Goal: Task Accomplishment & Management: Complete application form

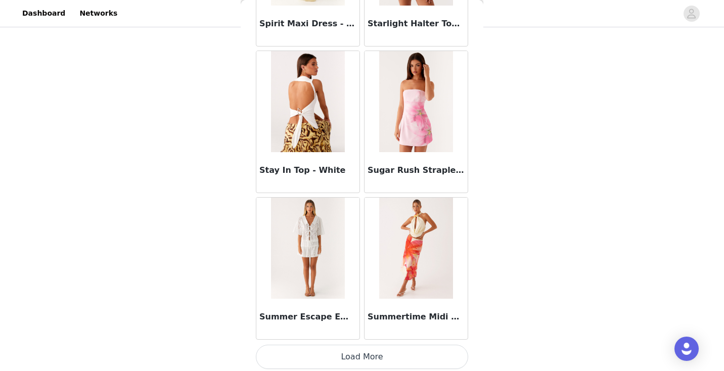
scroll to position [55447, 0]
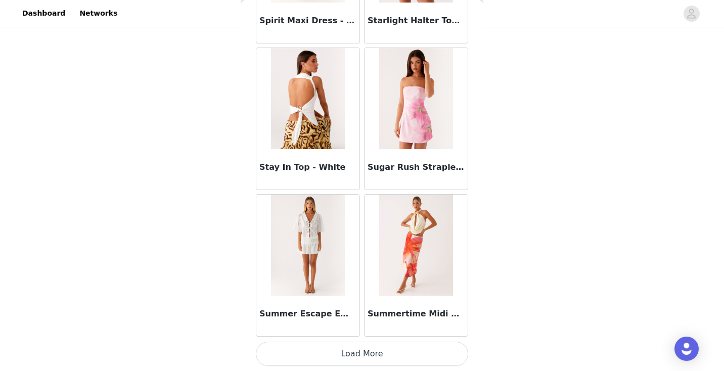
click at [375, 360] on button "Load More" at bounding box center [362, 354] width 212 height 24
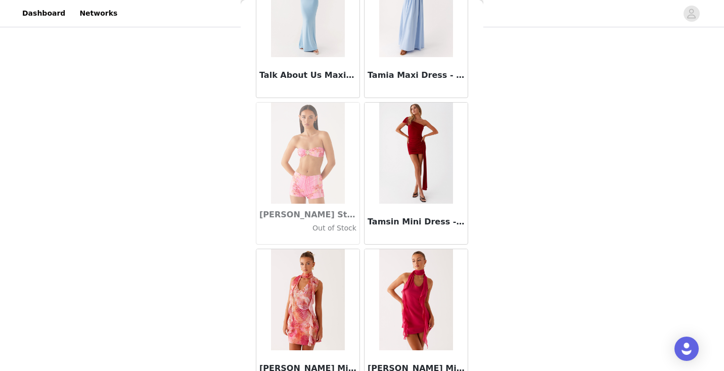
scroll to position [56914, 0]
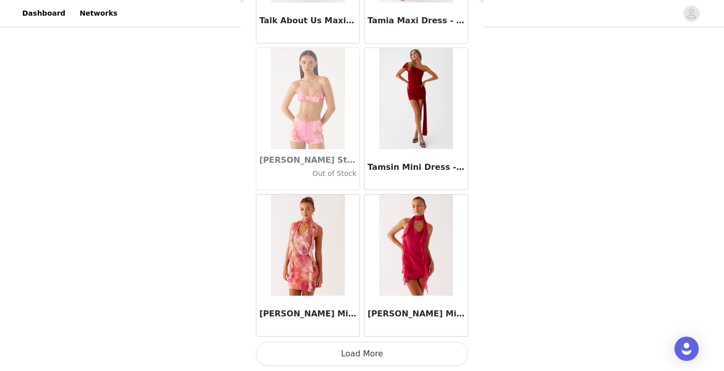
click at [332, 358] on button "Load More" at bounding box center [362, 354] width 212 height 24
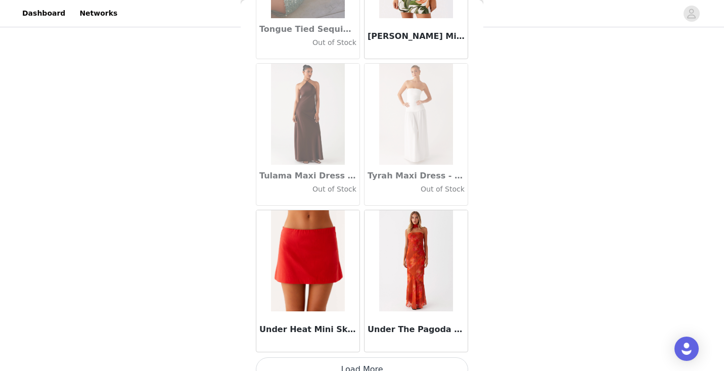
scroll to position [58381, 0]
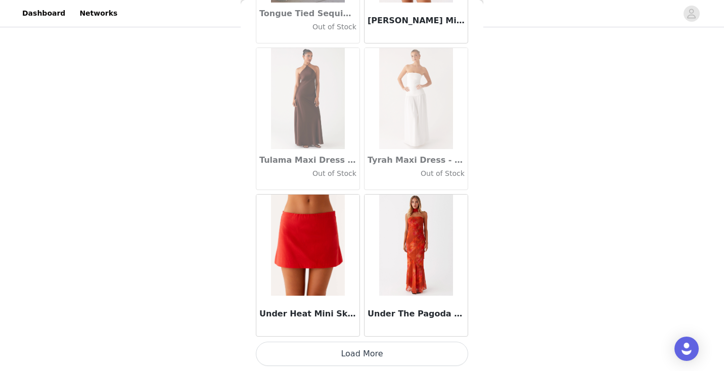
click at [340, 356] on button "Load More" at bounding box center [362, 354] width 212 height 24
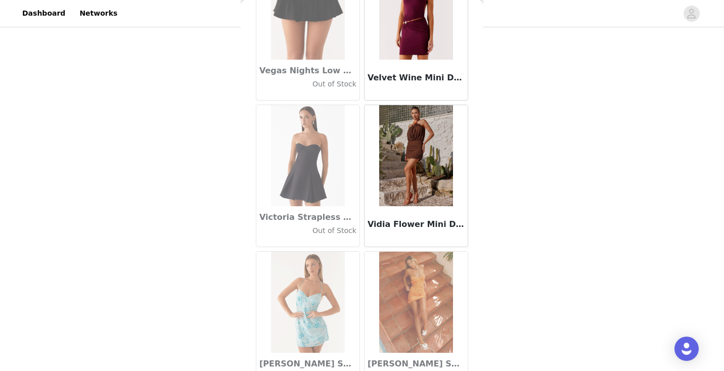
scroll to position [59847, 0]
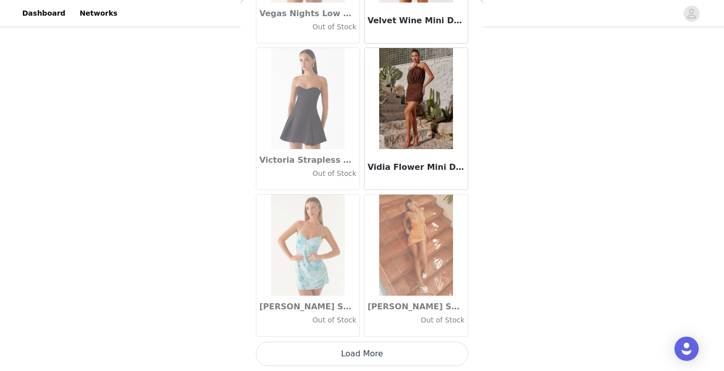
click at [359, 351] on button "Load More" at bounding box center [362, 354] width 212 height 24
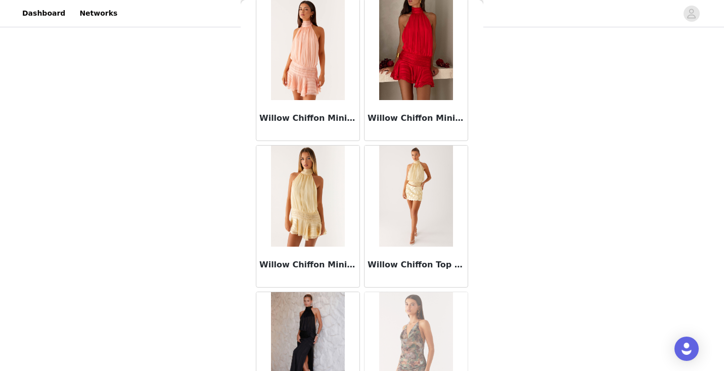
scroll to position [61314, 0]
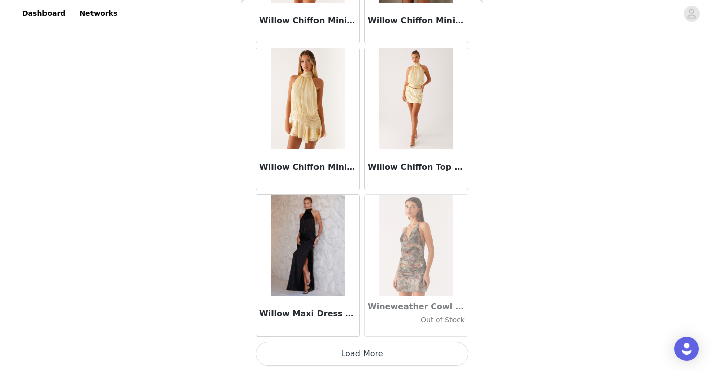
click at [342, 350] on button "Load More" at bounding box center [362, 354] width 212 height 24
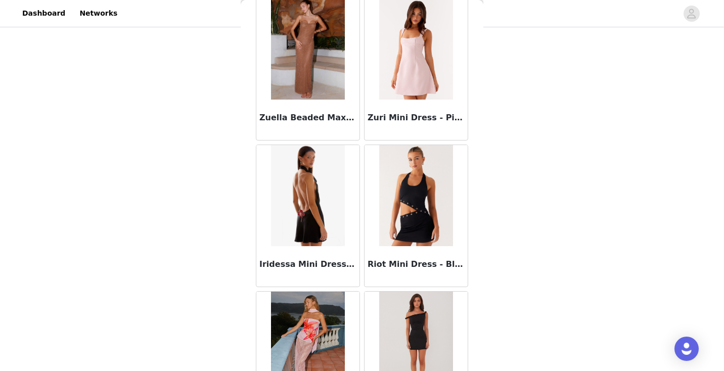
scroll to position [62781, 0]
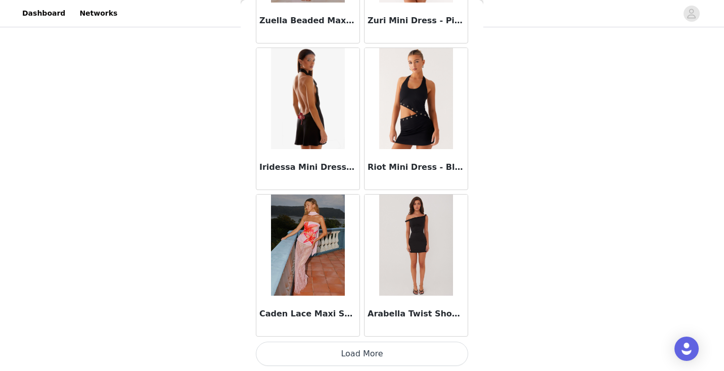
click at [347, 356] on button "Load More" at bounding box center [362, 354] width 212 height 24
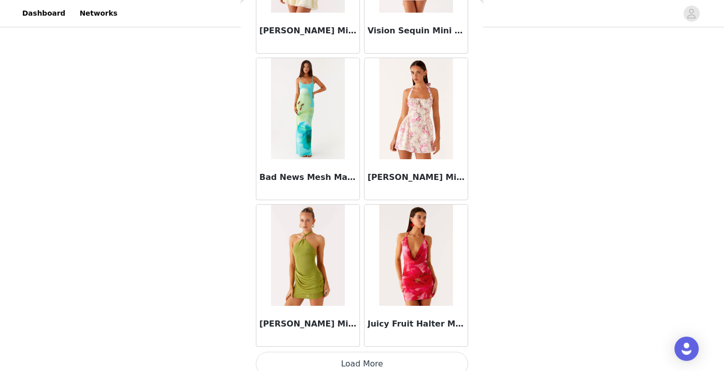
scroll to position [64248, 0]
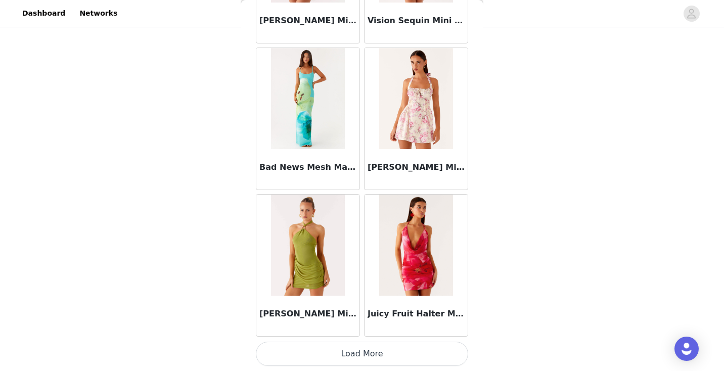
click at [343, 366] on button "Load More" at bounding box center [362, 354] width 212 height 24
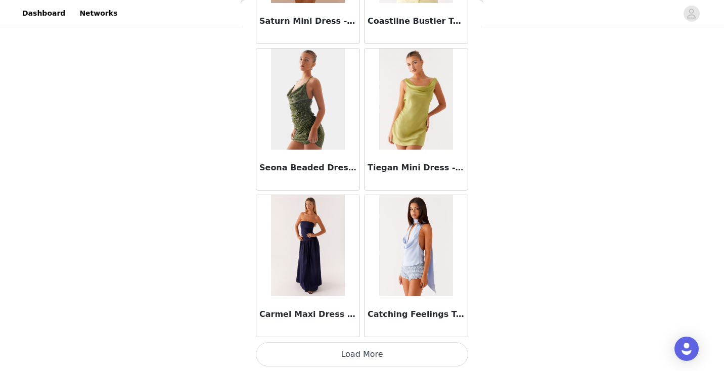
scroll to position [65714, 0]
click at [363, 356] on button "Load More" at bounding box center [362, 354] width 212 height 24
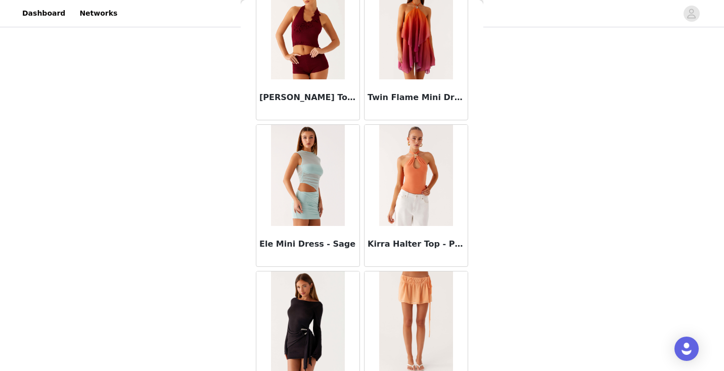
scroll to position [67181, 0]
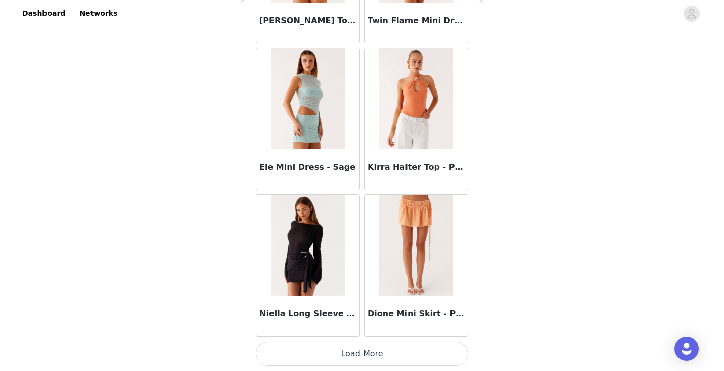
click at [368, 351] on button "Load More" at bounding box center [362, 354] width 212 height 24
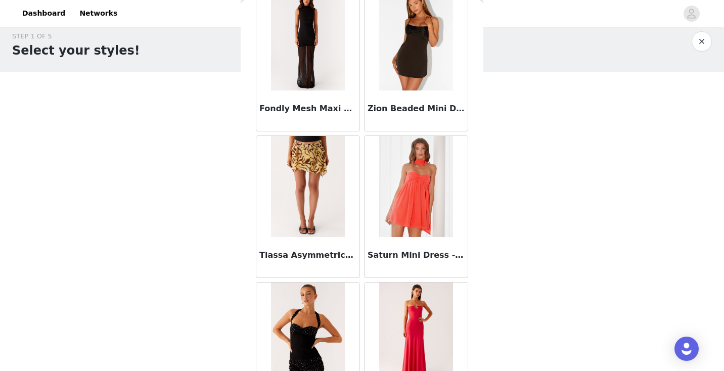
scroll to position [68648, 0]
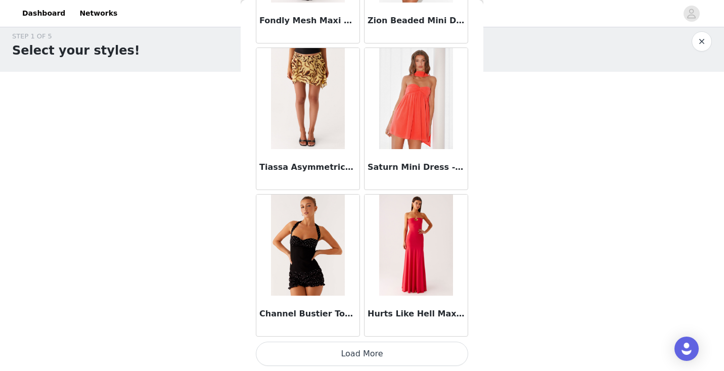
click at [366, 354] on button "Load More" at bounding box center [362, 354] width 212 height 24
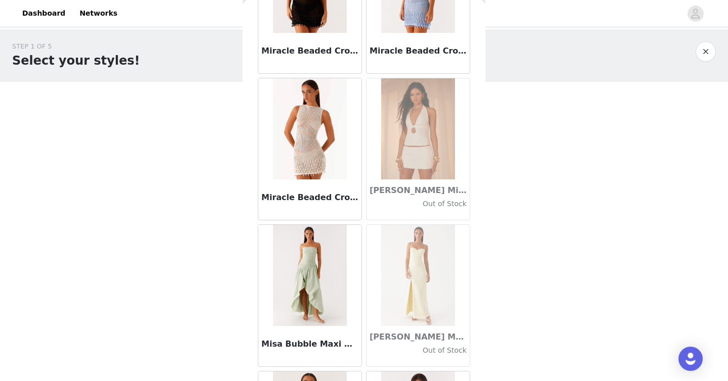
scroll to position [43250, 0]
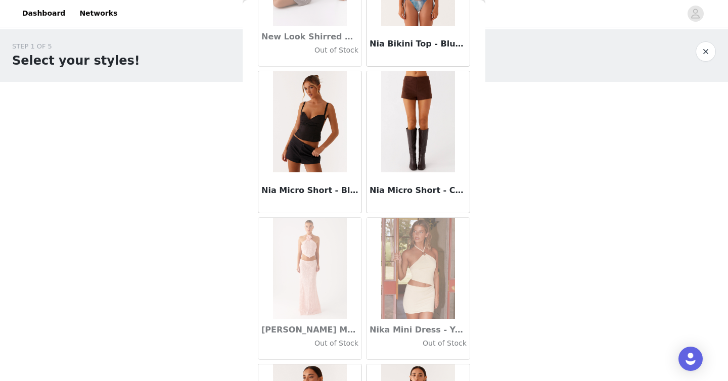
click at [430, 134] on img at bounding box center [417, 121] width 73 height 101
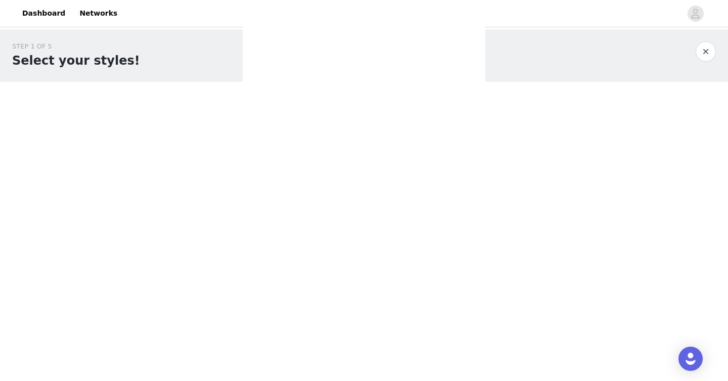
click at [417, 119] on div "Back Aamari Maxi Dress - Red Adelaide Shirt Mini Dress - Brown Adored By You Mi…" at bounding box center [364, 190] width 243 height 381
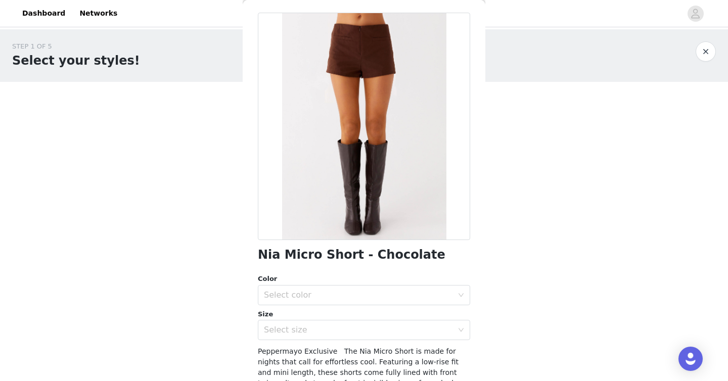
scroll to position [36, 0]
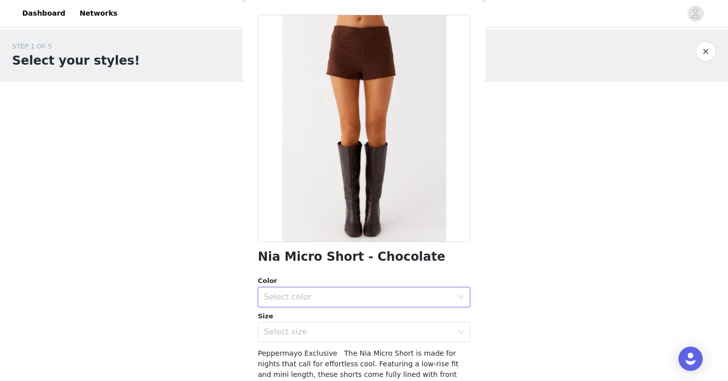
click at [311, 290] on div "Select color" at bounding box center [361, 297] width 194 height 19
click at [302, 317] on li "Chocolate" at bounding box center [364, 320] width 212 height 16
click at [313, 334] on div "Select size" at bounding box center [358, 332] width 189 height 10
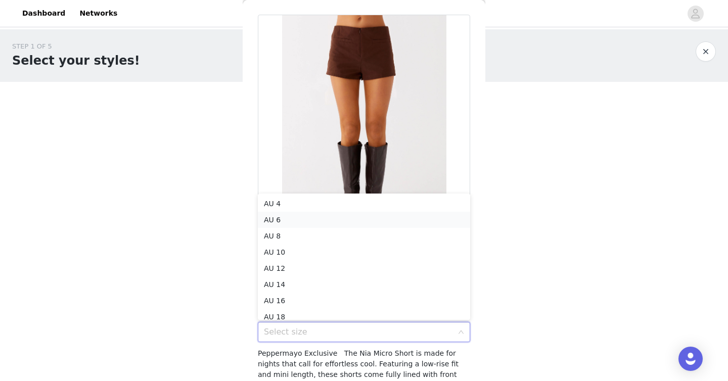
click at [308, 218] on li "AU 6" at bounding box center [364, 220] width 212 height 16
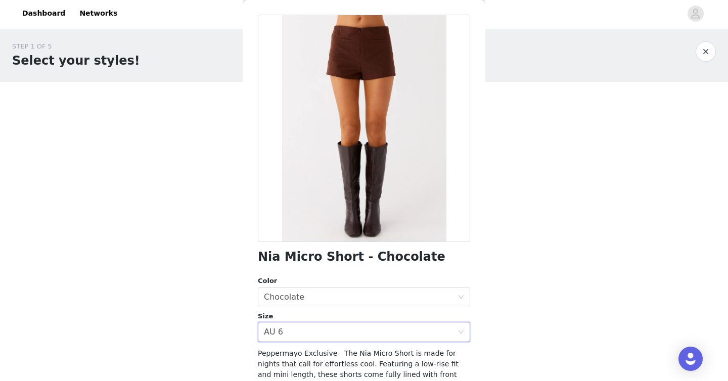
scroll to position [141, 0]
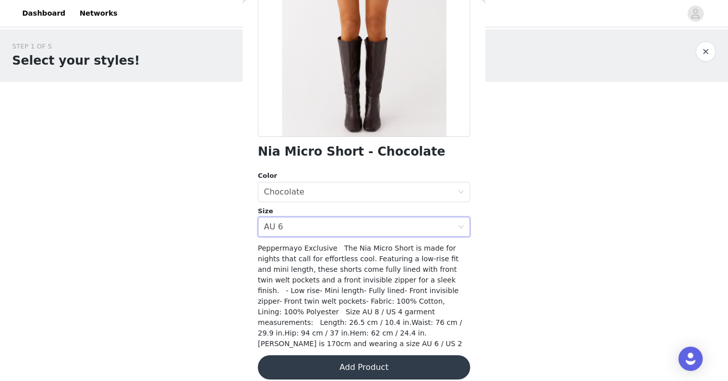
click at [373, 363] on button "Add Product" at bounding box center [364, 368] width 212 height 24
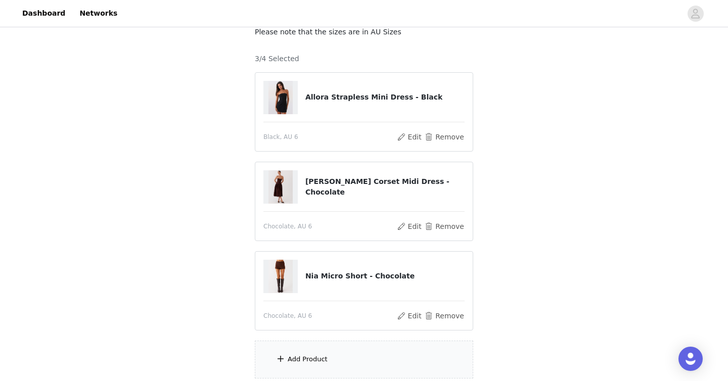
scroll to position [71, 0]
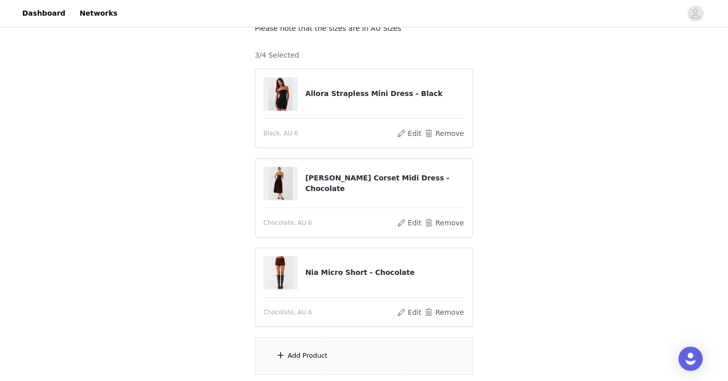
click at [281, 354] on span at bounding box center [281, 355] width 10 height 12
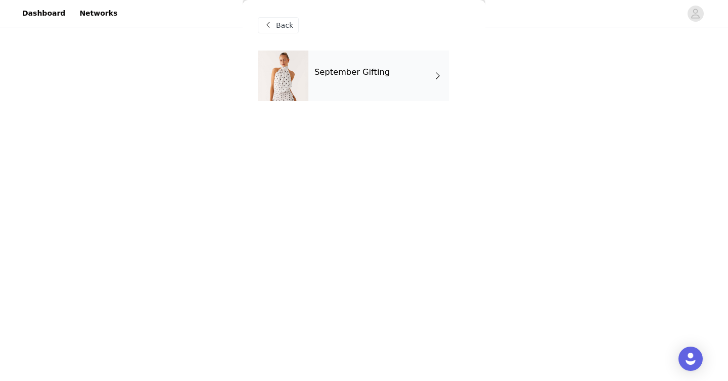
click at [363, 86] on div "September Gifting" at bounding box center [379, 76] width 141 height 51
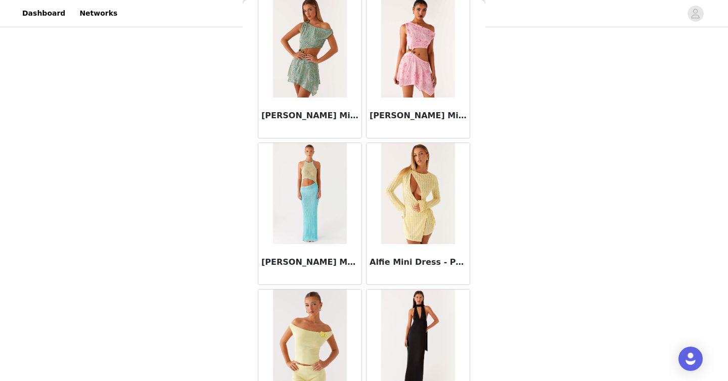
scroll to position [1166, 0]
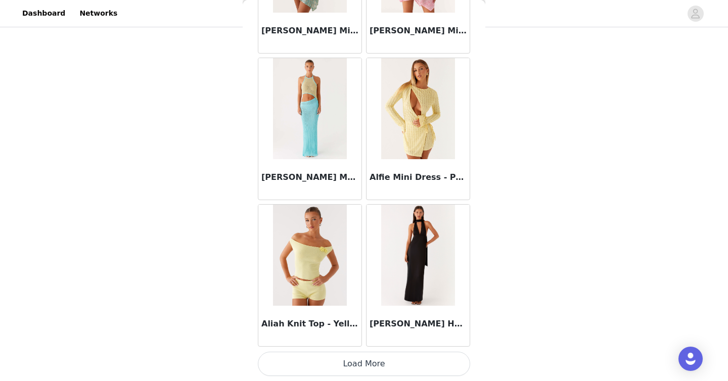
click at [382, 357] on button "Load More" at bounding box center [364, 364] width 212 height 24
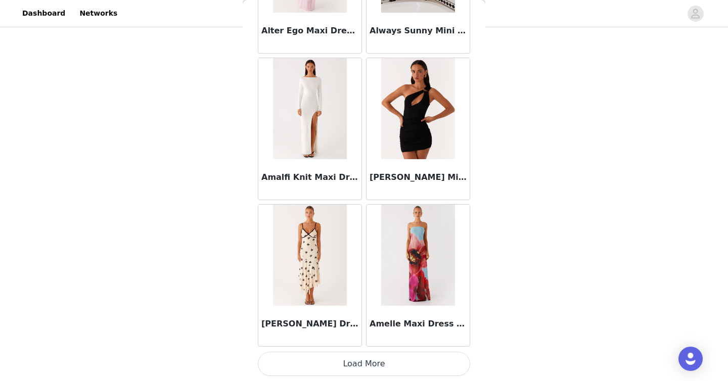
click at [366, 358] on button "Load More" at bounding box center [364, 364] width 212 height 24
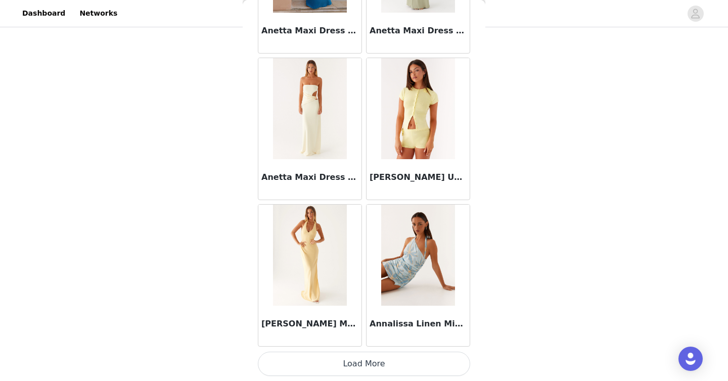
scroll to position [149, 0]
click at [378, 353] on button "Load More" at bounding box center [364, 364] width 212 height 24
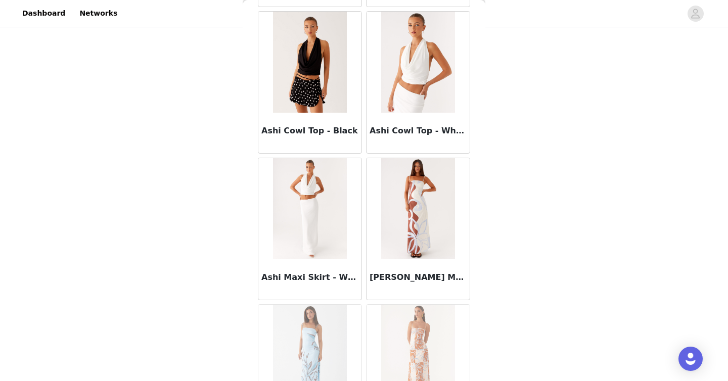
scroll to position [5567, 0]
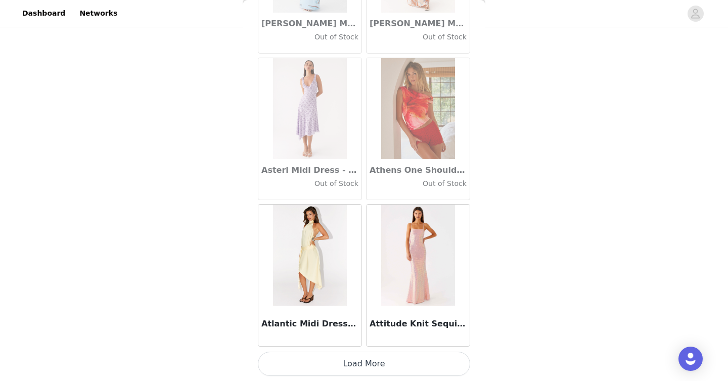
click at [366, 353] on button "Load More" at bounding box center [364, 364] width 212 height 24
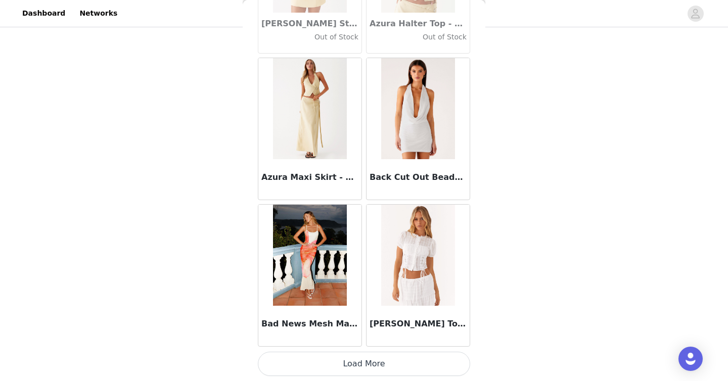
click at [357, 367] on button "Load More" at bounding box center [364, 364] width 212 height 24
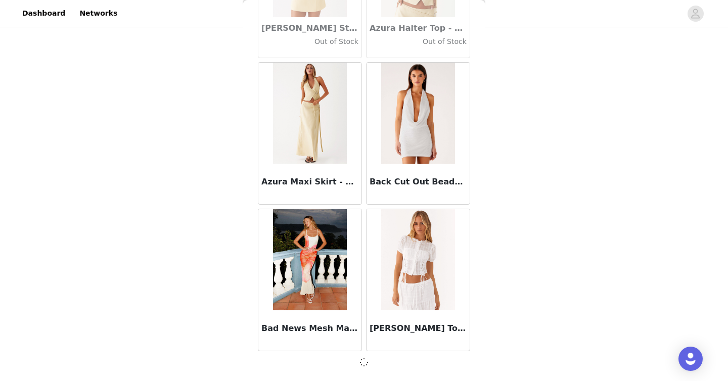
scroll to position [7033, 0]
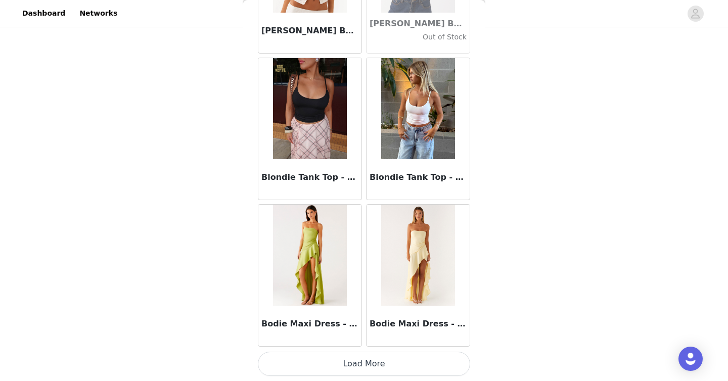
click at [368, 364] on button "Load More" at bounding box center [364, 364] width 212 height 24
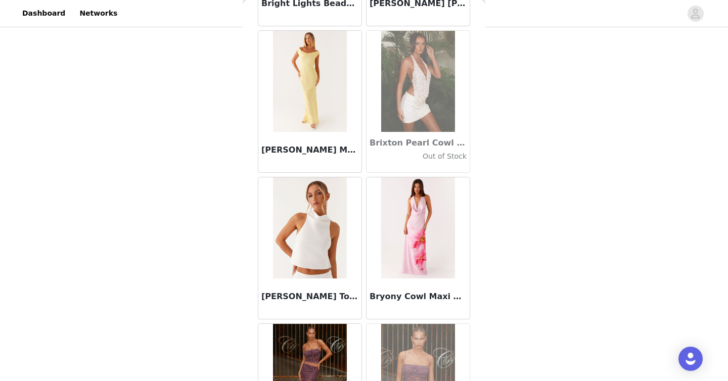
scroll to position [9967, 0]
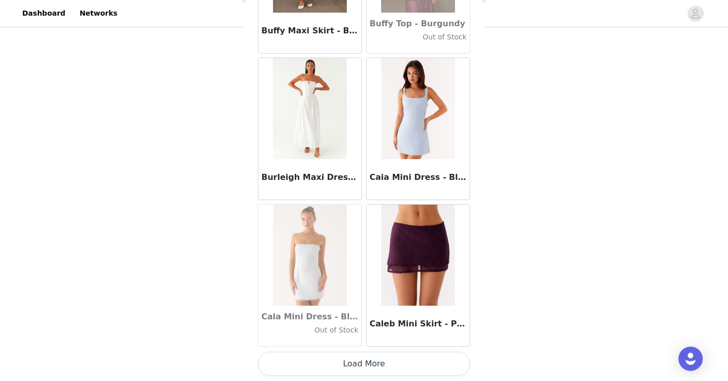
click at [349, 364] on button "Load More" at bounding box center [364, 364] width 212 height 24
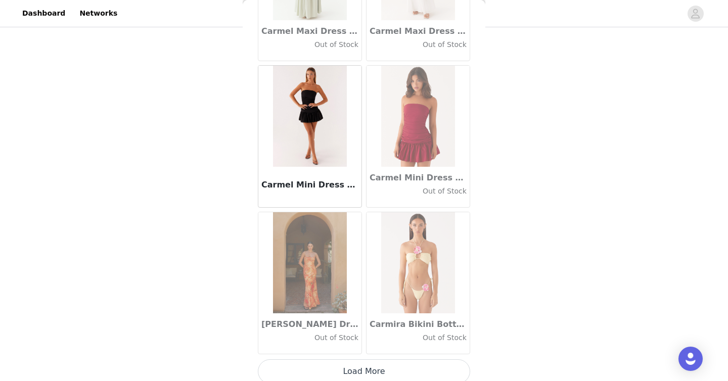
scroll to position [11434, 0]
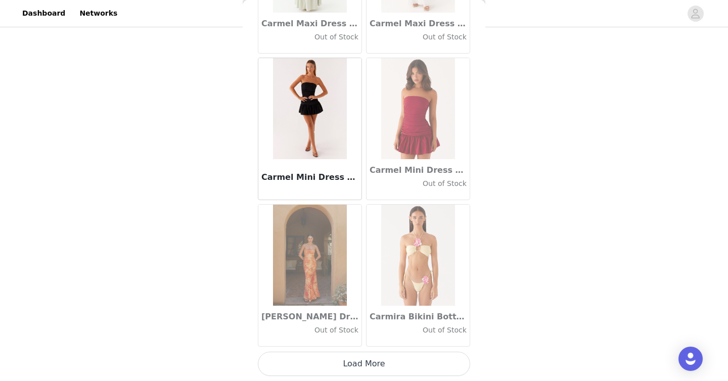
click at [349, 364] on button "Load More" at bounding box center [364, 364] width 212 height 24
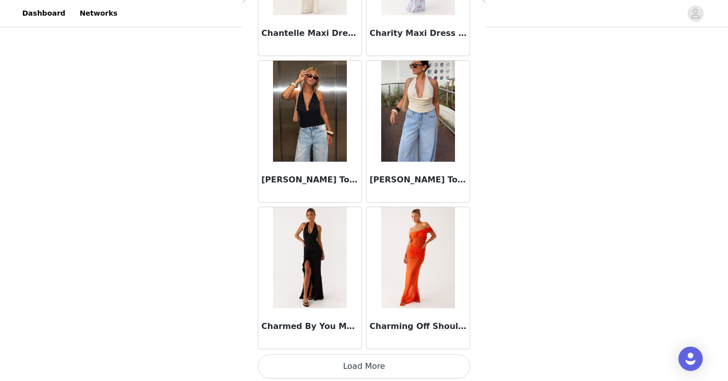
scroll to position [12901, 0]
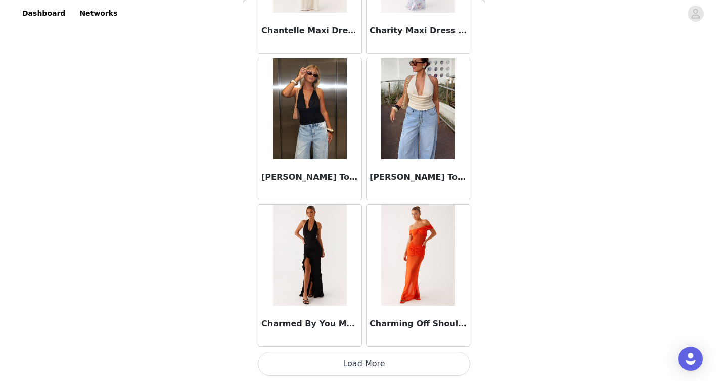
click at [370, 368] on button "Load More" at bounding box center [364, 364] width 212 height 24
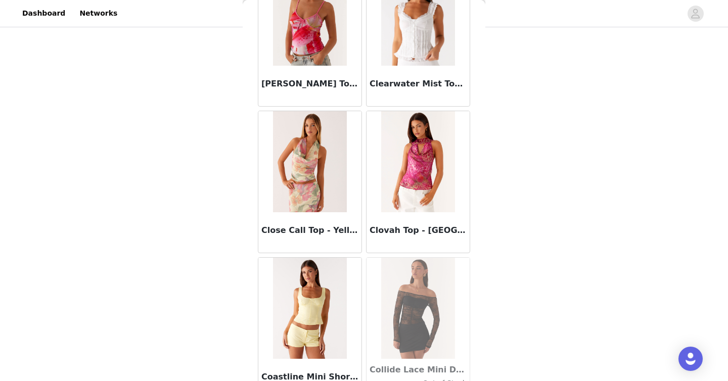
scroll to position [14367, 0]
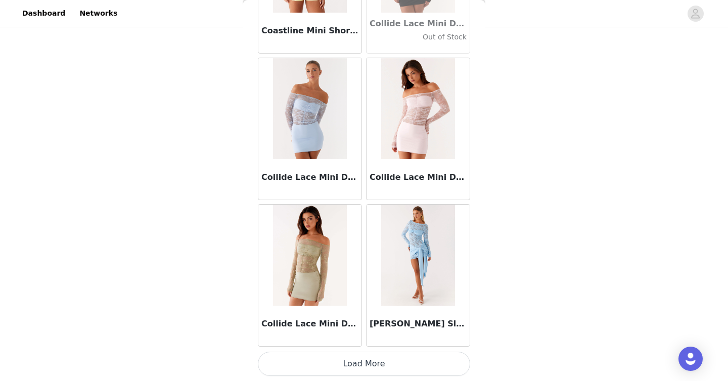
click at [370, 368] on button "Load More" at bounding box center [364, 364] width 212 height 24
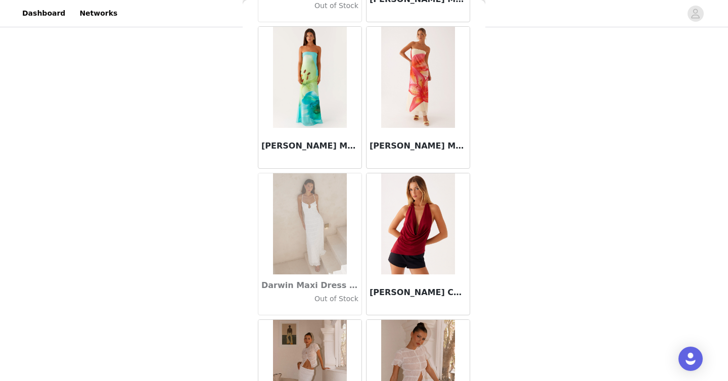
scroll to position [15834, 0]
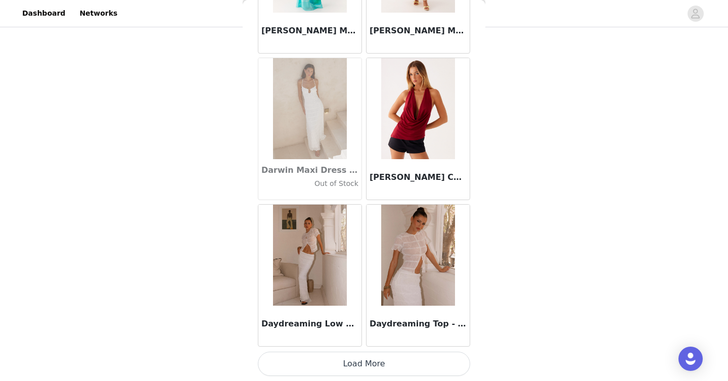
click at [359, 356] on button "Load More" at bounding box center [364, 364] width 212 height 24
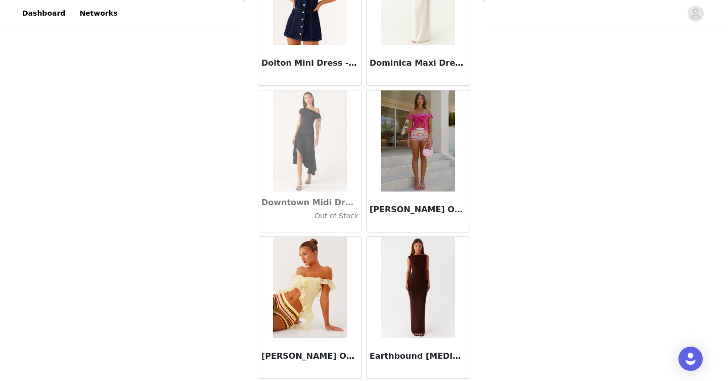
scroll to position [17301, 0]
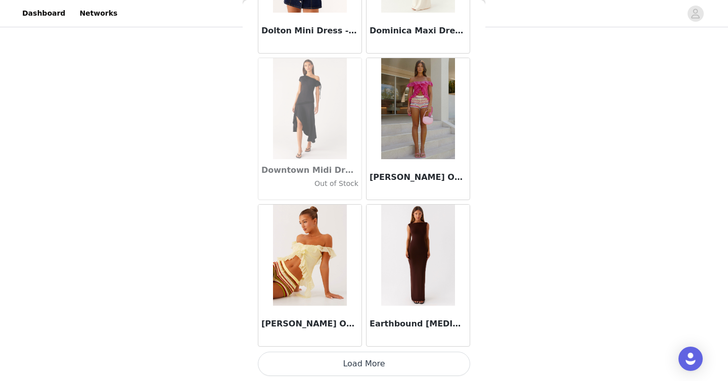
click at [351, 357] on button "Load More" at bounding box center [364, 364] width 212 height 24
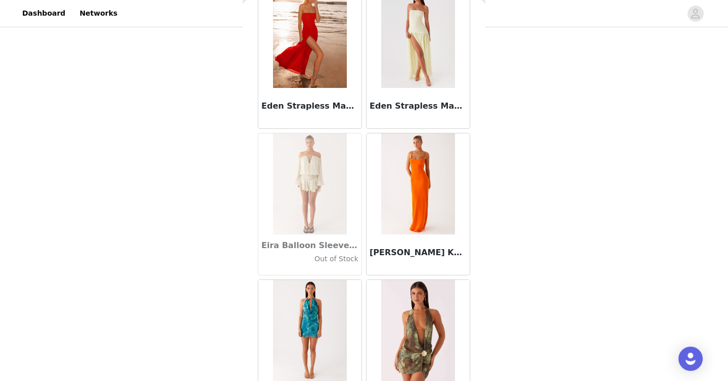
scroll to position [18768, 0]
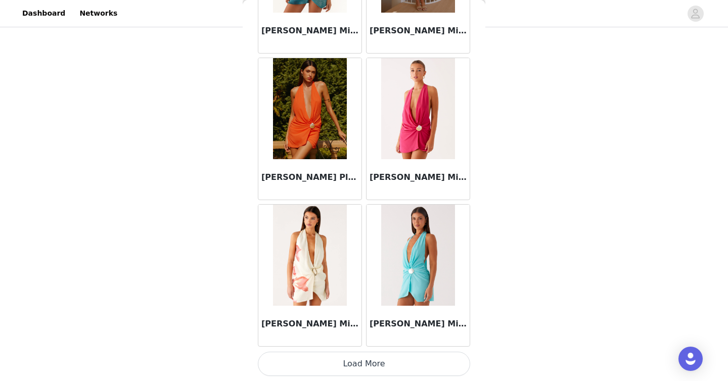
click at [341, 361] on button "Load More" at bounding box center [364, 364] width 212 height 24
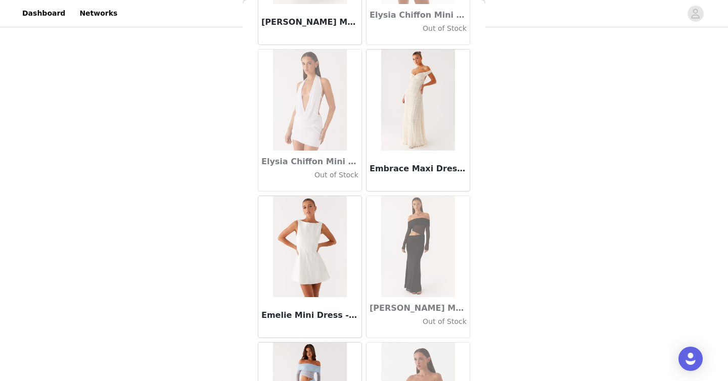
scroll to position [20234, 0]
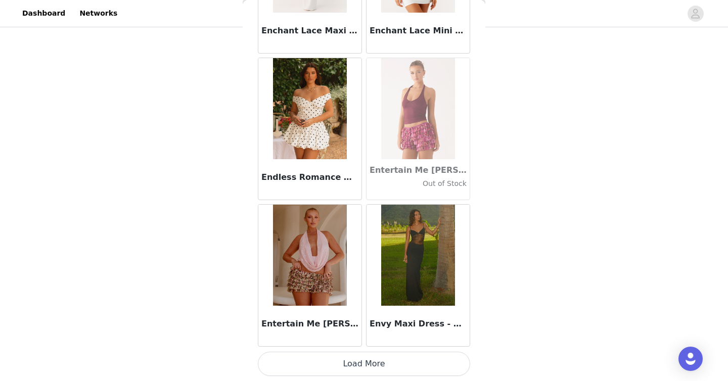
click at [371, 355] on button "Load More" at bounding box center [364, 364] width 212 height 24
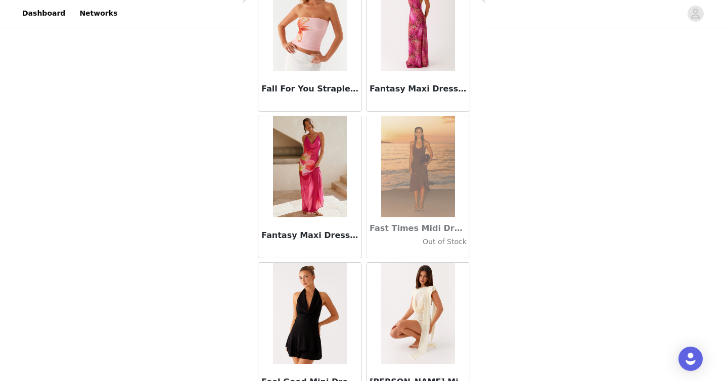
scroll to position [21701, 0]
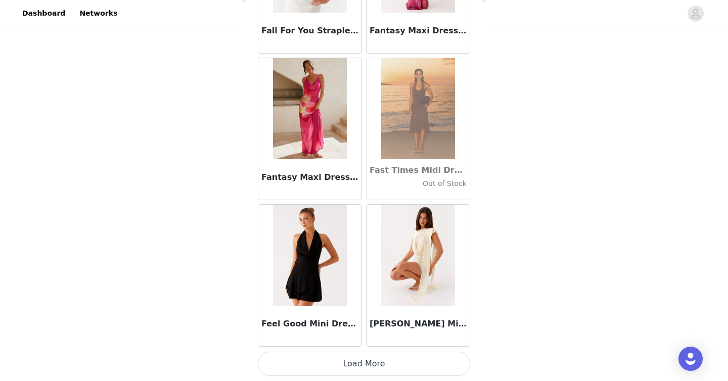
click at [368, 371] on button "Load More" at bounding box center [364, 364] width 212 height 24
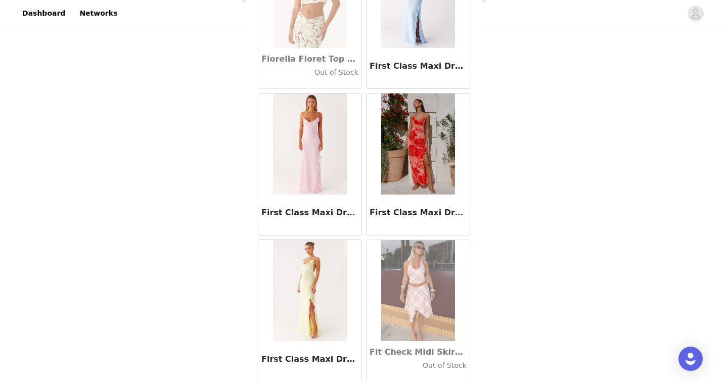
scroll to position [23168, 0]
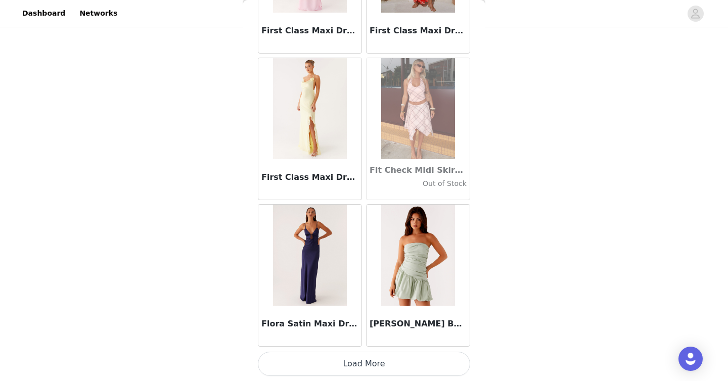
click at [367, 354] on button "Load More" at bounding box center [364, 364] width 212 height 24
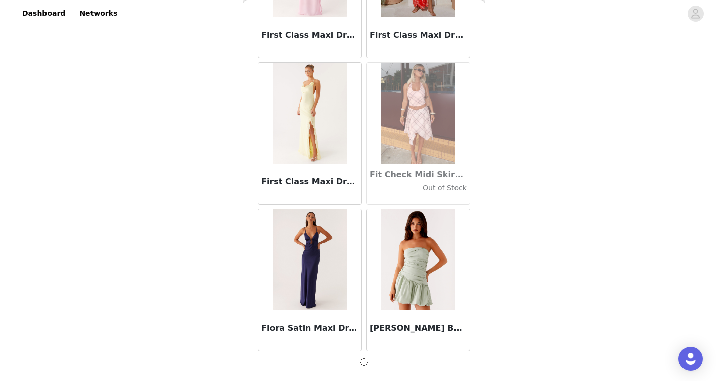
scroll to position [0, 0]
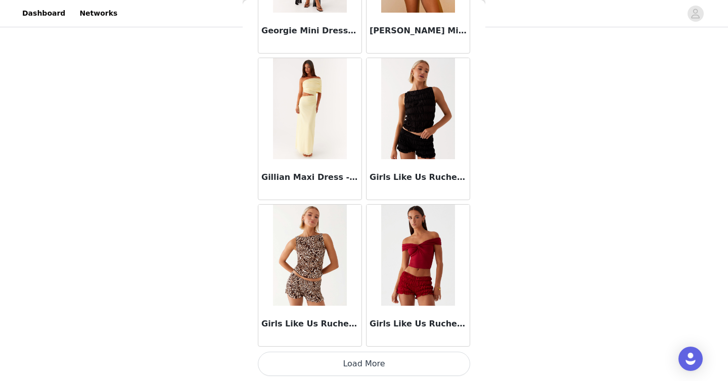
click at [365, 360] on button "Load More" at bounding box center [364, 364] width 212 height 24
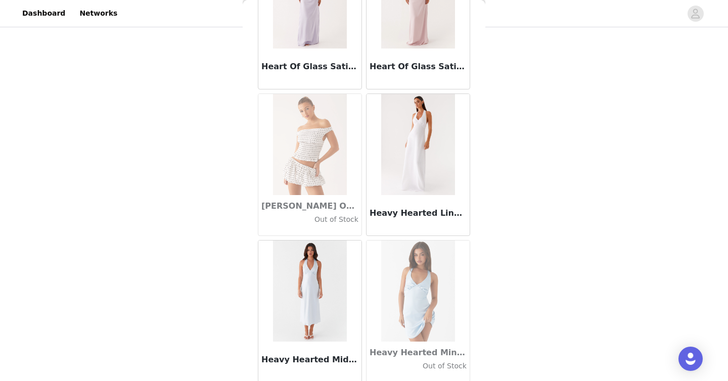
scroll to position [26101, 0]
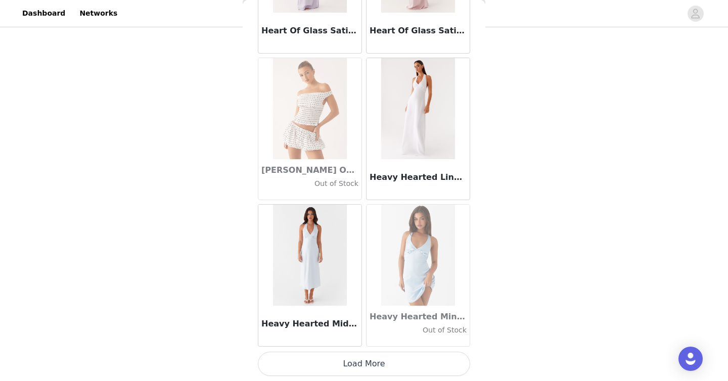
click at [359, 365] on button "Load More" at bounding box center [364, 364] width 212 height 24
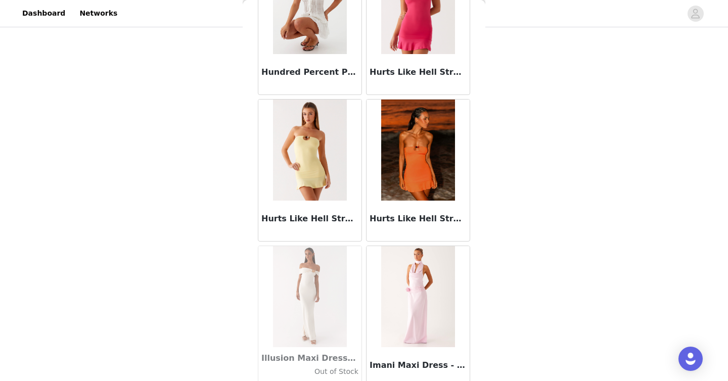
scroll to position [27568, 0]
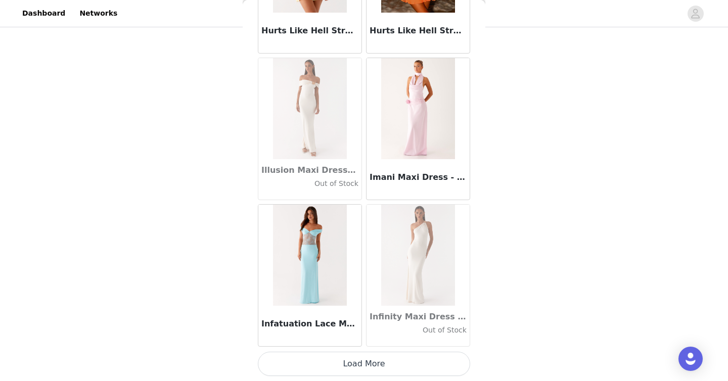
click at [359, 362] on button "Load More" at bounding box center [364, 364] width 212 height 24
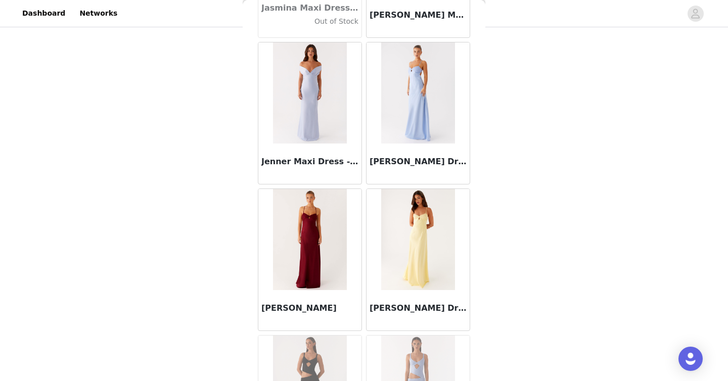
scroll to position [29035, 0]
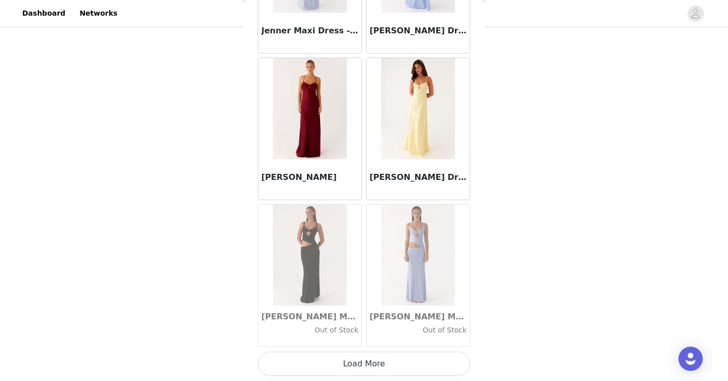
click at [378, 371] on button "Load More" at bounding box center [364, 364] width 212 height 24
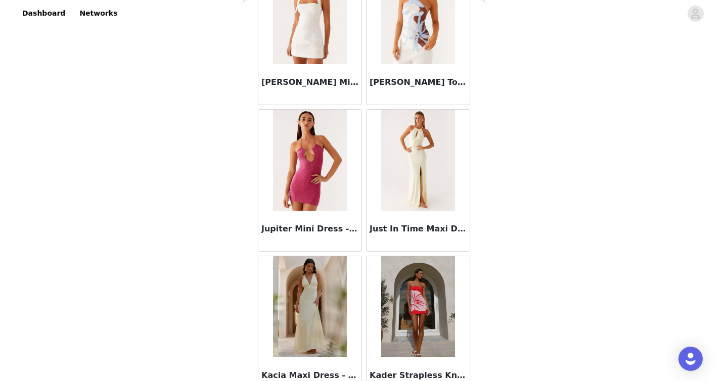
scroll to position [30502, 0]
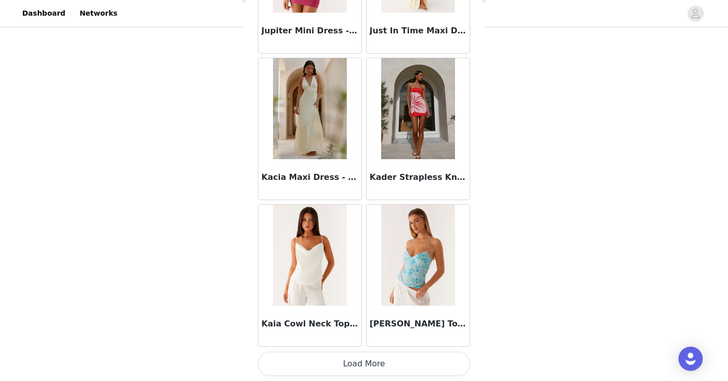
click at [348, 369] on button "Load More" at bounding box center [364, 364] width 212 height 24
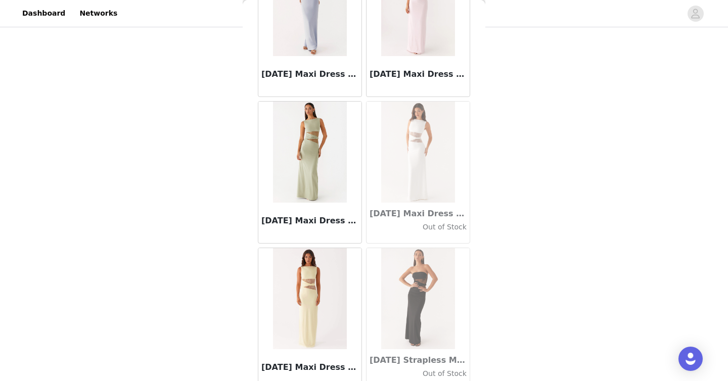
scroll to position [31969, 0]
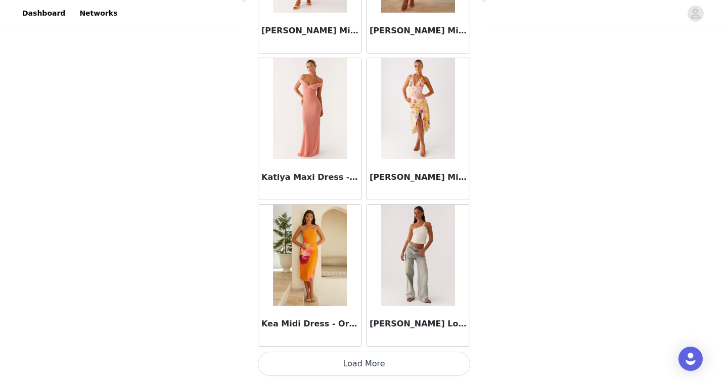
click at [392, 356] on button "Load More" at bounding box center [364, 364] width 212 height 24
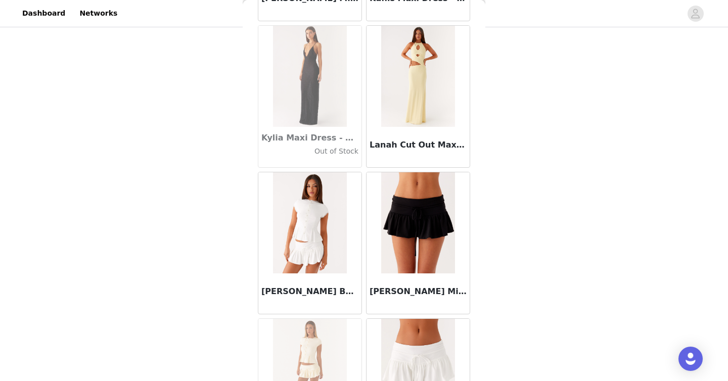
scroll to position [33435, 0]
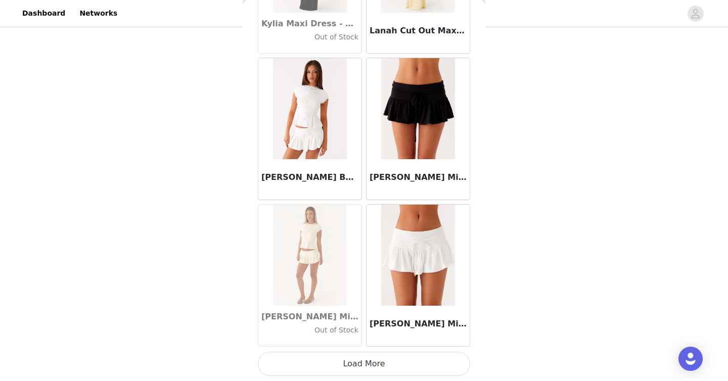
click at [358, 370] on button "Load More" at bounding box center [364, 364] width 212 height 24
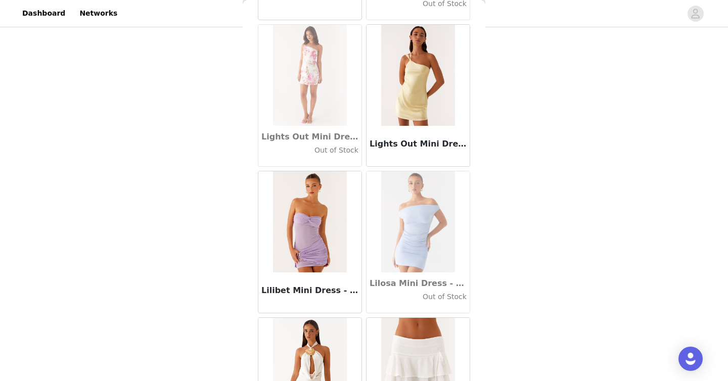
scroll to position [34902, 0]
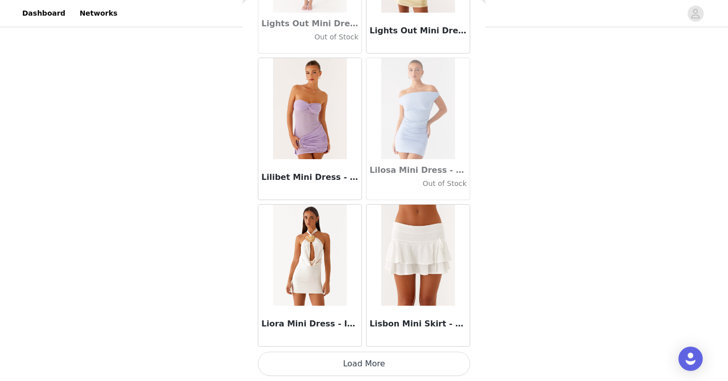
click at [347, 367] on button "Load More" at bounding box center [364, 364] width 212 height 24
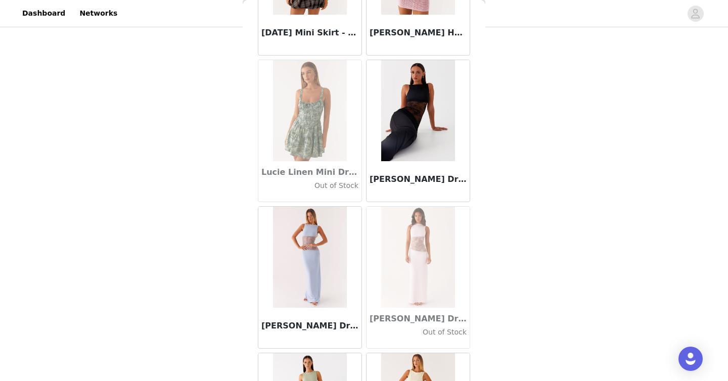
scroll to position [36369, 0]
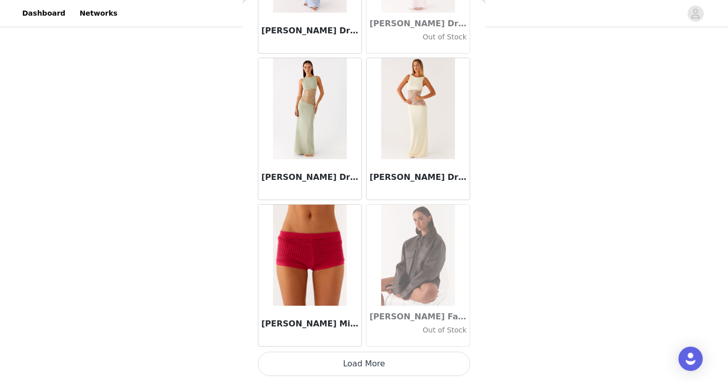
click at [358, 367] on button "Load More" at bounding box center [364, 364] width 212 height 24
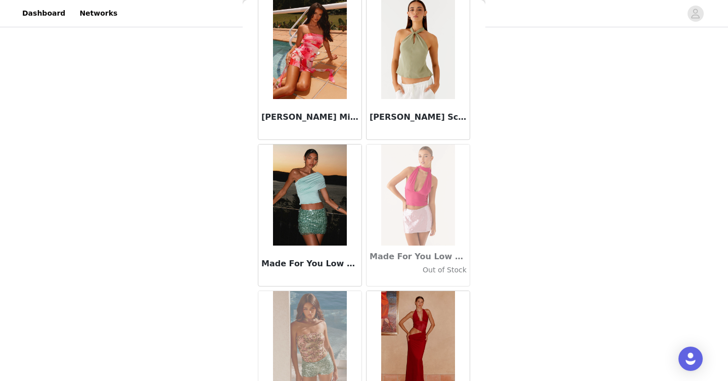
scroll to position [37836, 0]
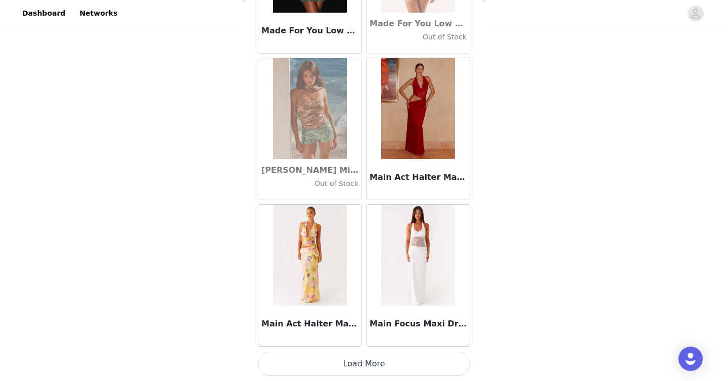
click at [362, 366] on button "Load More" at bounding box center [364, 364] width 212 height 24
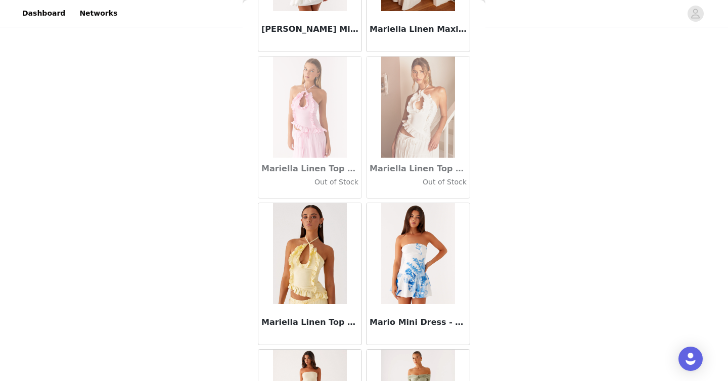
scroll to position [39302, 0]
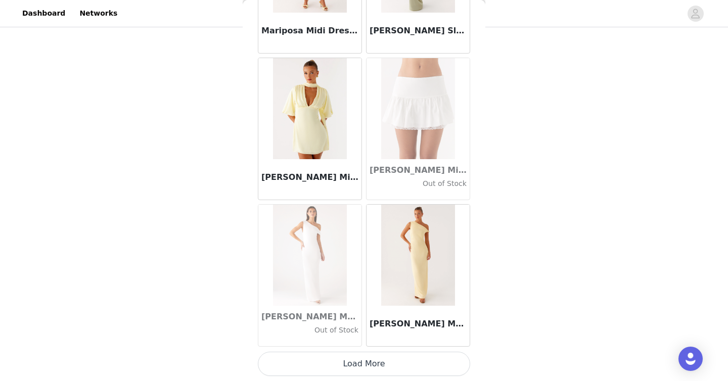
click at [374, 370] on button "Load More" at bounding box center [364, 364] width 212 height 24
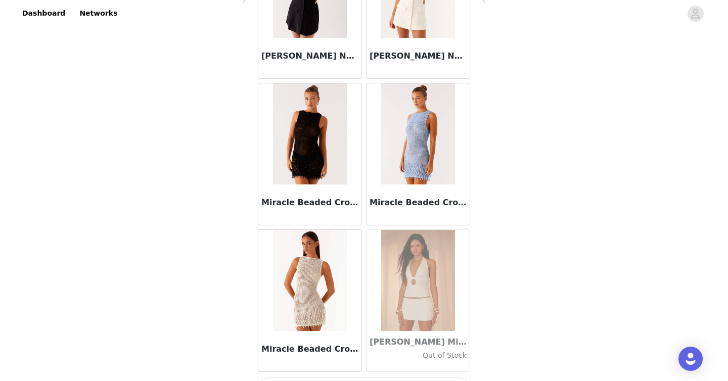
scroll to position [40769, 0]
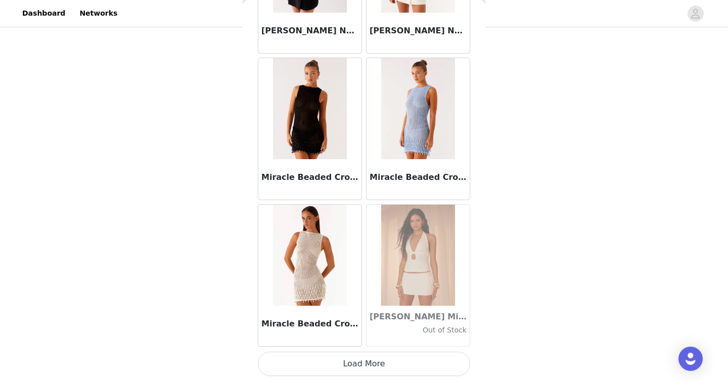
click at [363, 361] on button "Load More" at bounding box center [364, 364] width 212 height 24
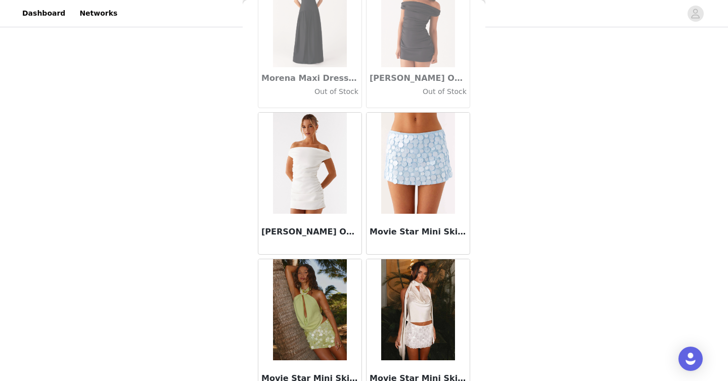
scroll to position [42236, 0]
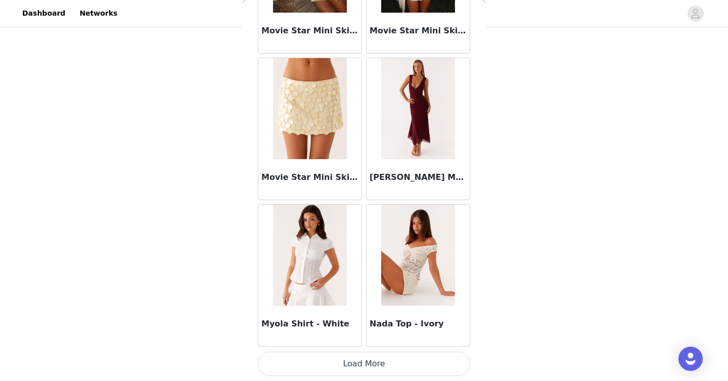
click at [363, 361] on button "Load More" at bounding box center [364, 364] width 212 height 24
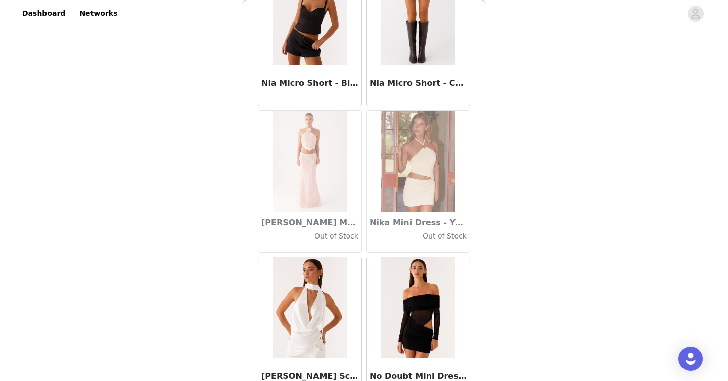
scroll to position [43703, 0]
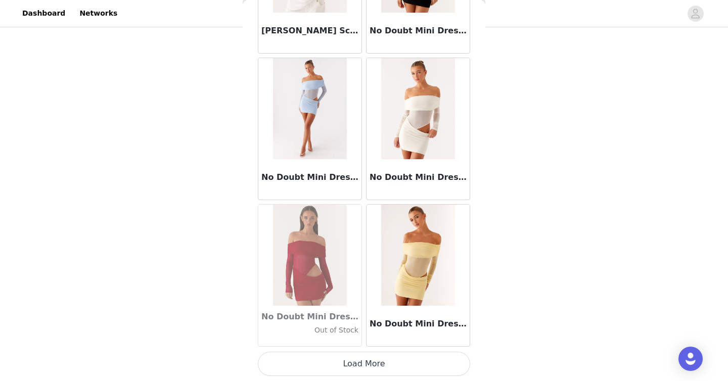
click at [357, 362] on button "Load More" at bounding box center [364, 364] width 212 height 24
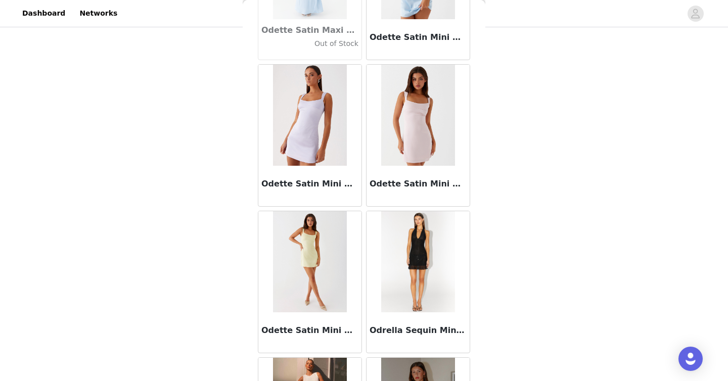
scroll to position [45170, 0]
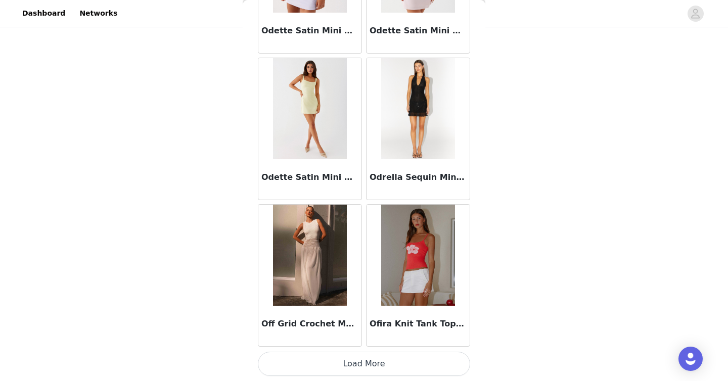
click at [357, 361] on button "Load More" at bounding box center [364, 364] width 212 height 24
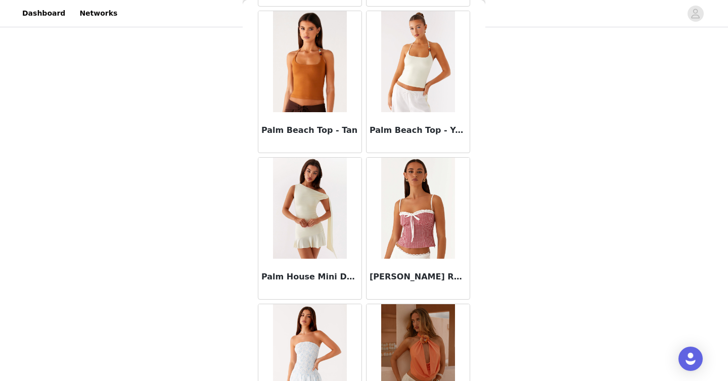
scroll to position [46636, 0]
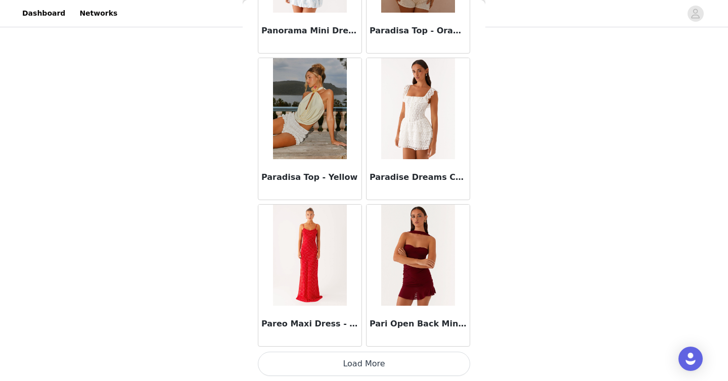
click at [337, 364] on button "Load More" at bounding box center [364, 364] width 212 height 24
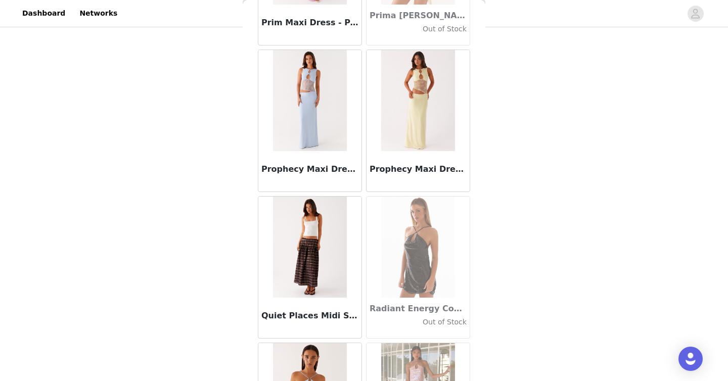
scroll to position [48103, 0]
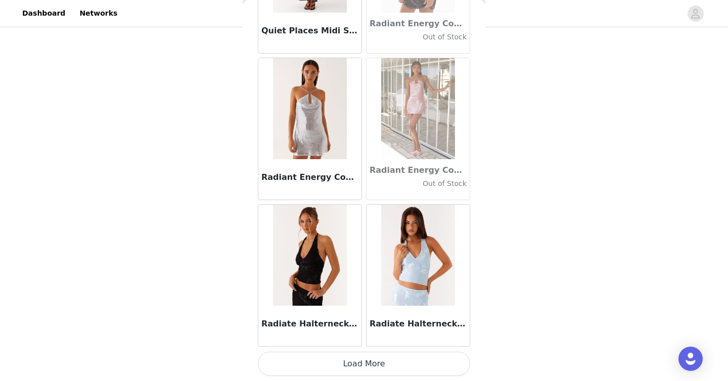
click at [337, 364] on button "Load More" at bounding box center [364, 364] width 212 height 24
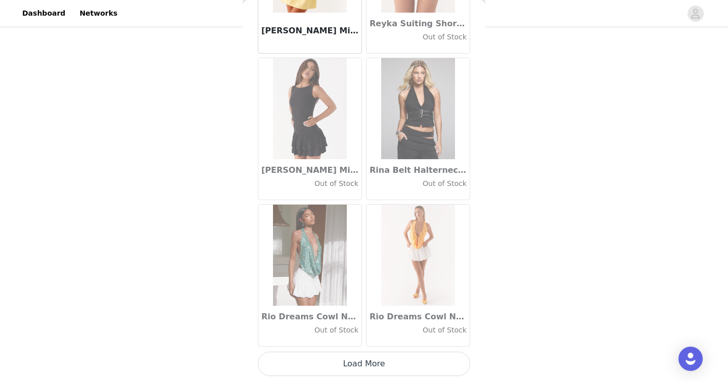
scroll to position [43983, 0]
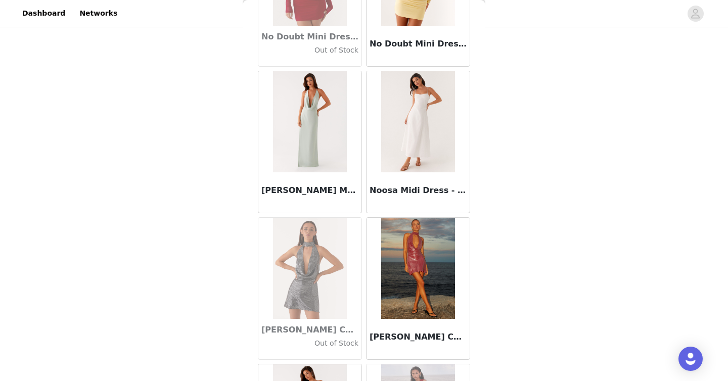
click at [428, 99] on img at bounding box center [417, 121] width 73 height 101
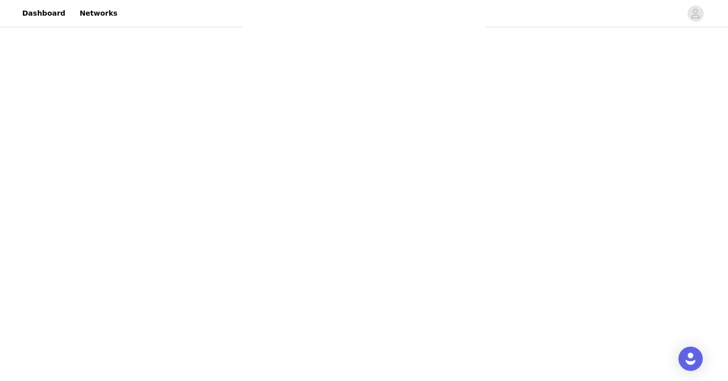
click at [419, 127] on div "Back Aamari Maxi Dress - Red Adelaide Shirt Mini Dress - Brown Adored By You Mi…" at bounding box center [364, 190] width 243 height 381
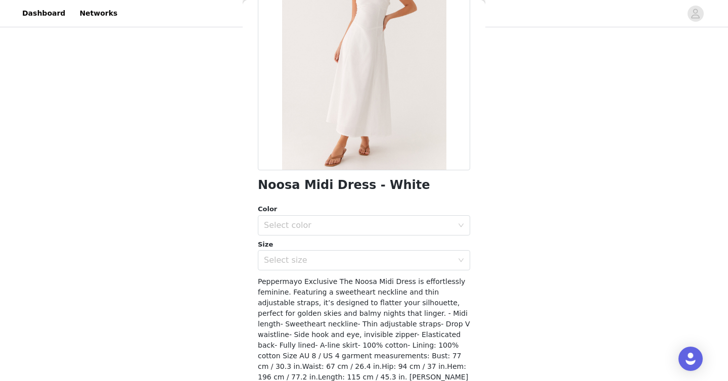
scroll to position [113, 0]
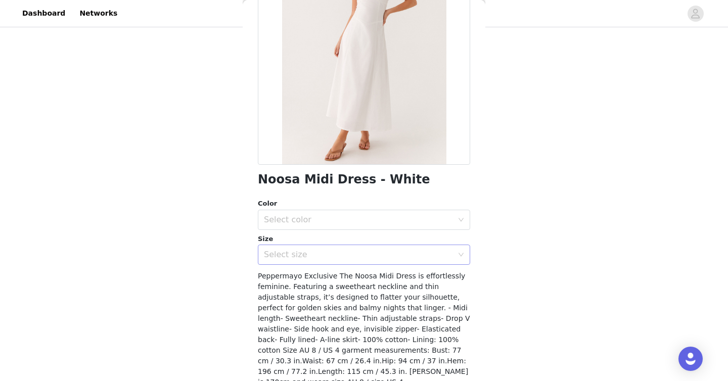
click at [352, 250] on div "Select size" at bounding box center [358, 255] width 189 height 10
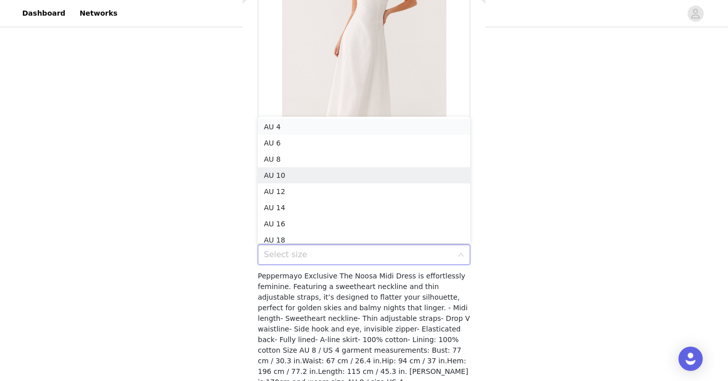
scroll to position [2, 0]
click at [301, 138] on li "AU 6" at bounding box center [364, 141] width 212 height 16
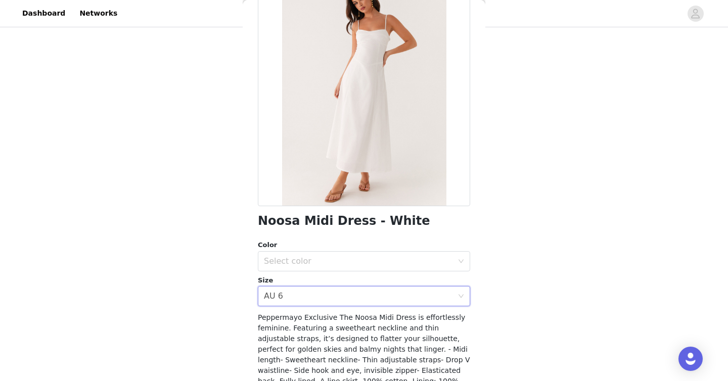
scroll to position [85, 0]
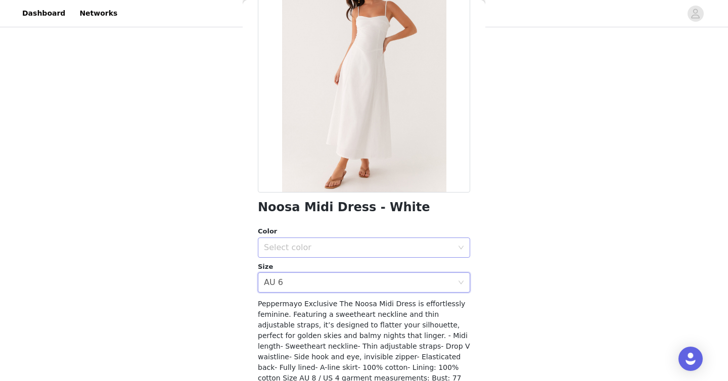
click at [360, 247] on div "Select color" at bounding box center [358, 248] width 189 height 10
click at [313, 265] on li "White" at bounding box center [364, 270] width 212 height 16
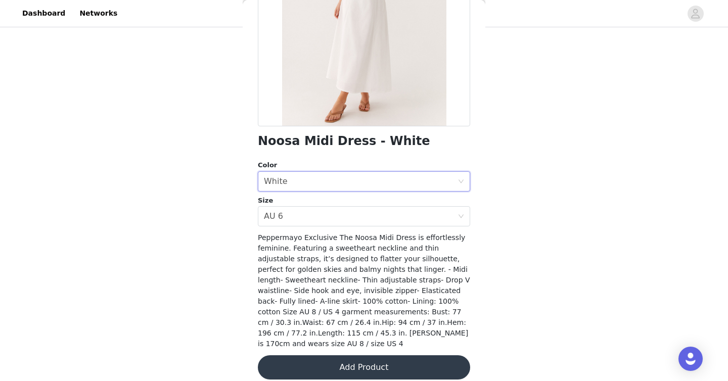
click at [351, 362] on button "Add Product" at bounding box center [364, 368] width 212 height 24
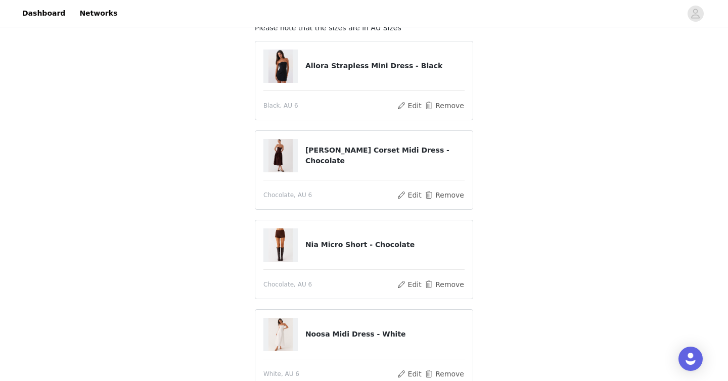
scroll to position [57, 0]
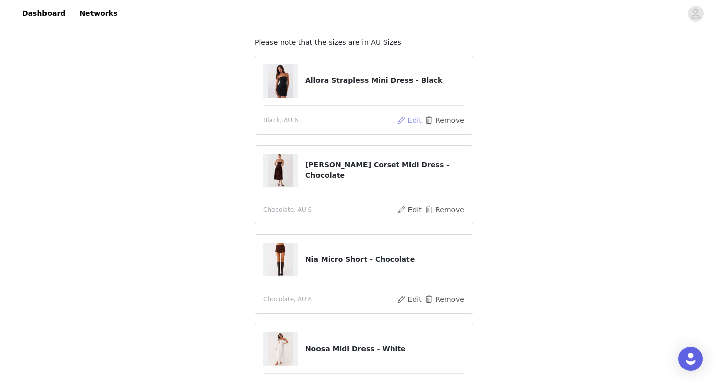
click at [417, 122] on button "Edit" at bounding box center [410, 120] width 26 height 12
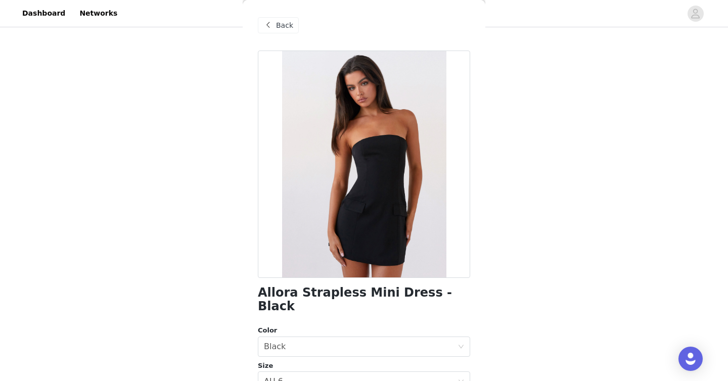
click at [288, 26] on span "Back" at bounding box center [284, 25] width 17 height 11
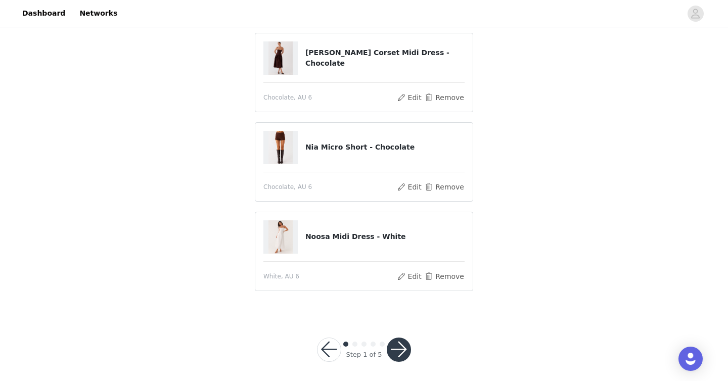
scroll to position [170, 0]
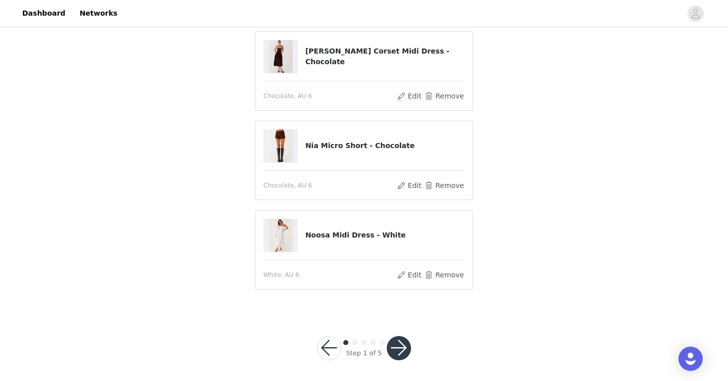
click at [393, 359] on button "button" at bounding box center [399, 348] width 24 height 24
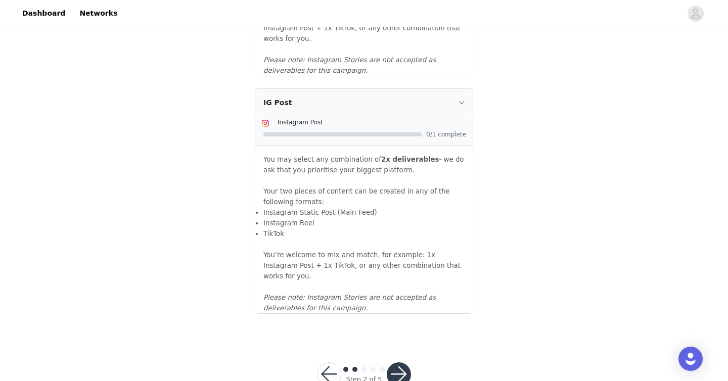
scroll to position [1114, 0]
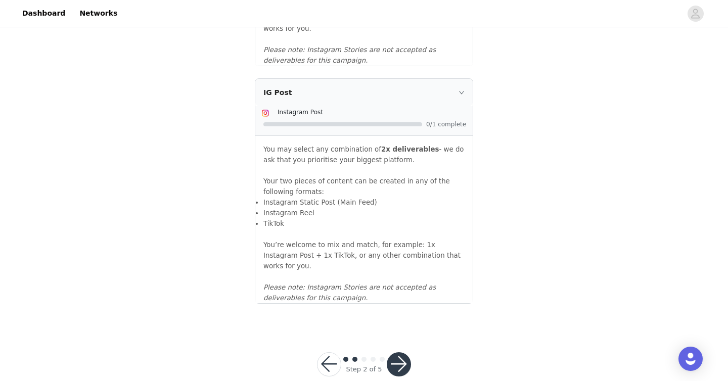
click at [399, 353] on button "button" at bounding box center [399, 365] width 24 height 24
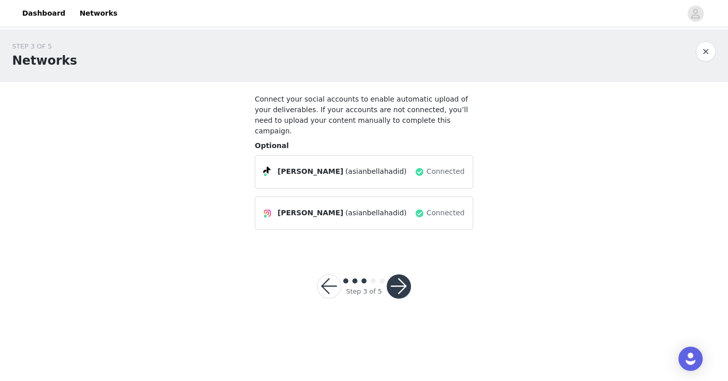
click at [401, 275] on button "button" at bounding box center [399, 287] width 24 height 24
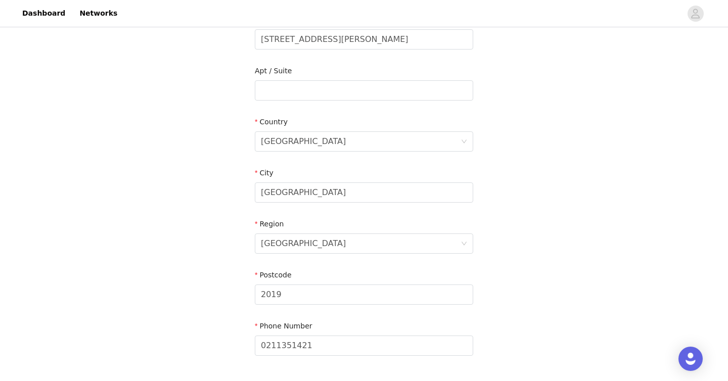
scroll to position [351, 0]
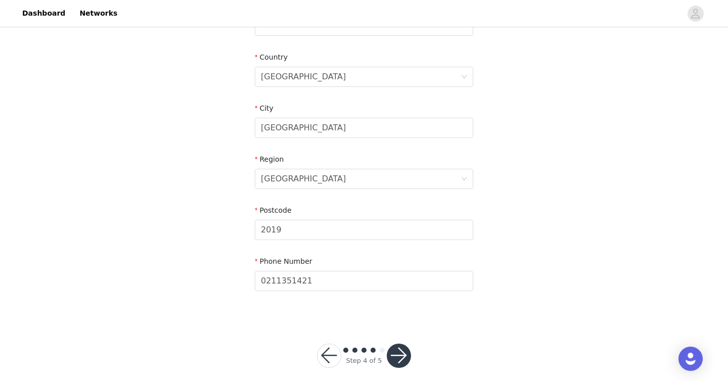
click at [407, 349] on button "button" at bounding box center [399, 356] width 24 height 24
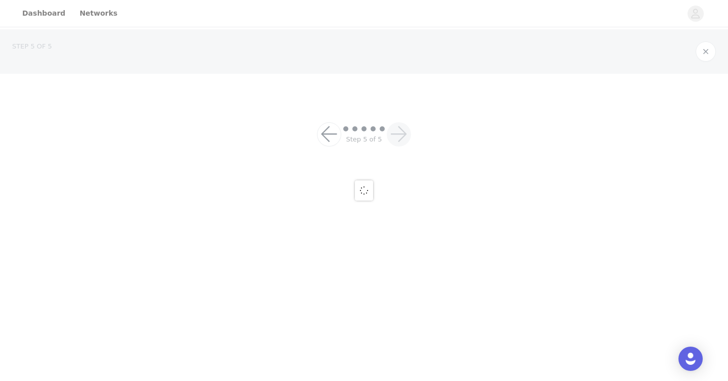
click at [404, 346] on div at bounding box center [364, 190] width 728 height 381
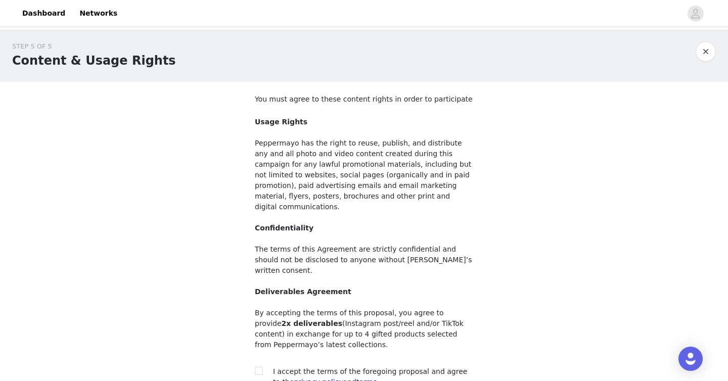
scroll to position [86, 0]
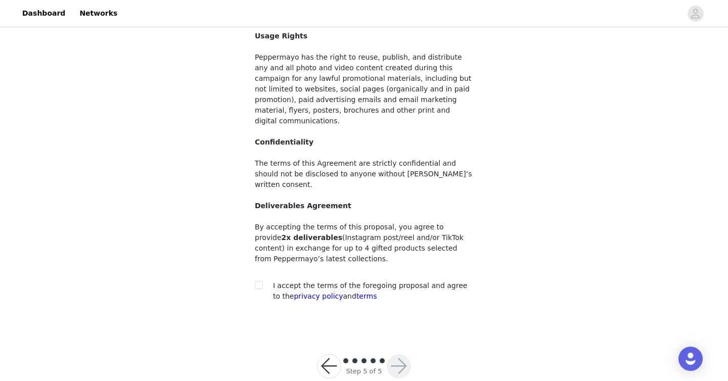
click at [267, 281] on div at bounding box center [262, 286] width 14 height 11
click at [259, 281] on input "checkbox" at bounding box center [258, 284] width 7 height 7
checkbox input "true"
click at [410, 358] on div "Step 5 of 5" at bounding box center [364, 366] width 118 height 49
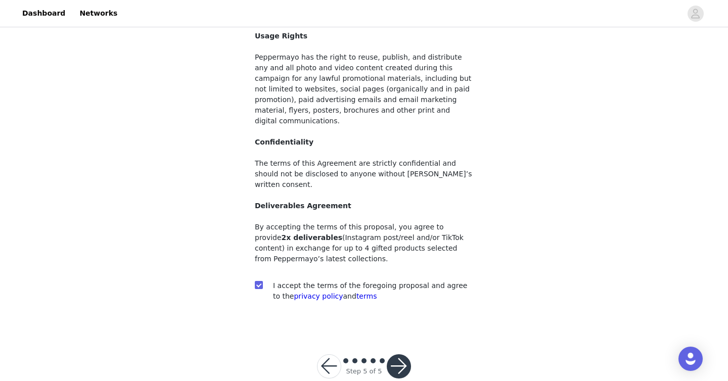
click at [400, 355] on button "button" at bounding box center [399, 367] width 24 height 24
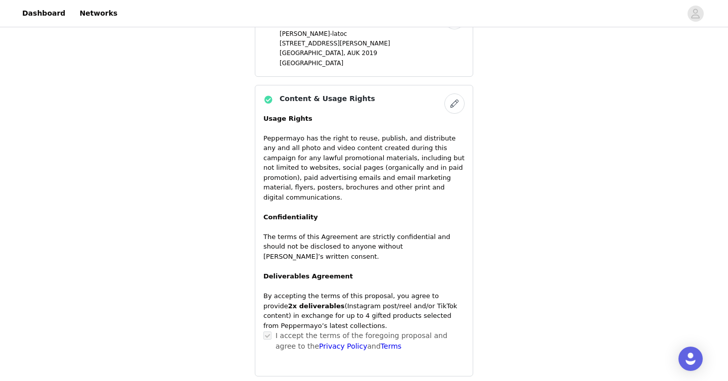
scroll to position [837, 0]
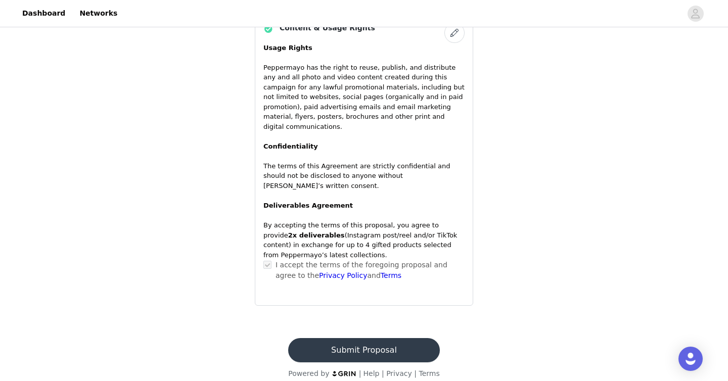
click at [410, 342] on button "Submit Proposal" at bounding box center [363, 350] width 151 height 24
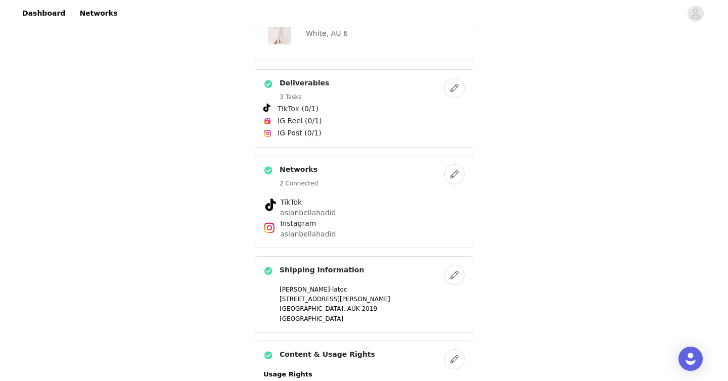
scroll to position [0, 0]
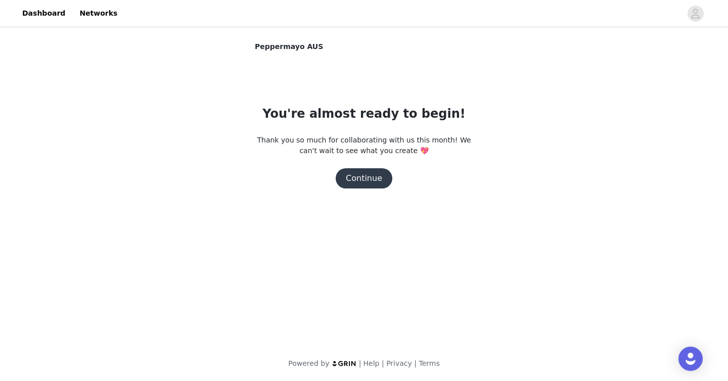
click at [371, 183] on button "Continue" at bounding box center [364, 178] width 57 height 20
